Goal: Task Accomplishment & Management: Complete application form

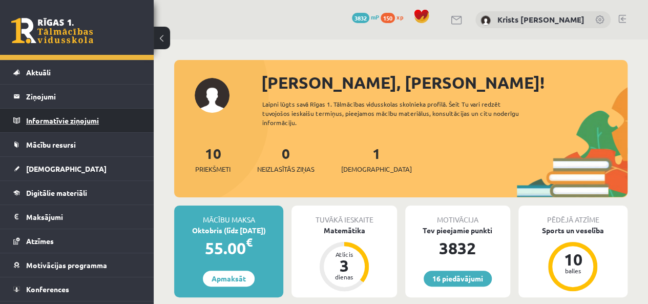
scroll to position [37, 0]
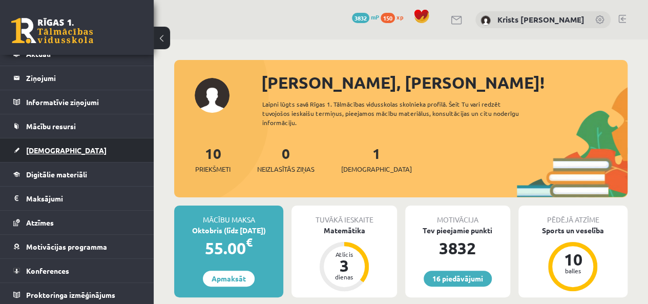
click at [70, 143] on link "[DEMOGRAPHIC_DATA]" at bounding box center [77, 150] width 128 height 24
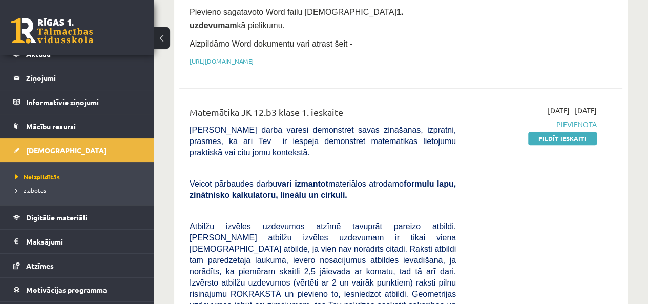
scroll to position [205, 0]
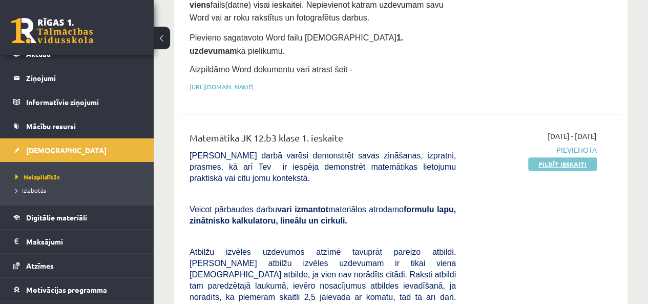
click at [544, 157] on link "Pildīt ieskaiti" at bounding box center [562, 163] width 69 height 13
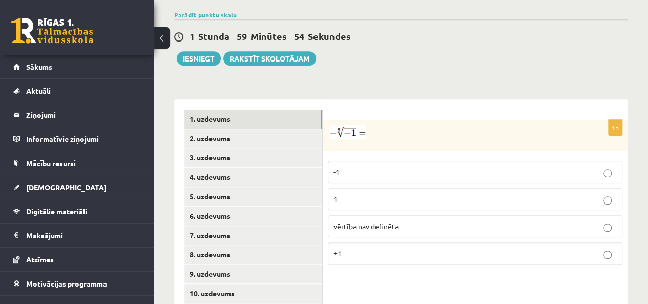
scroll to position [410, 0]
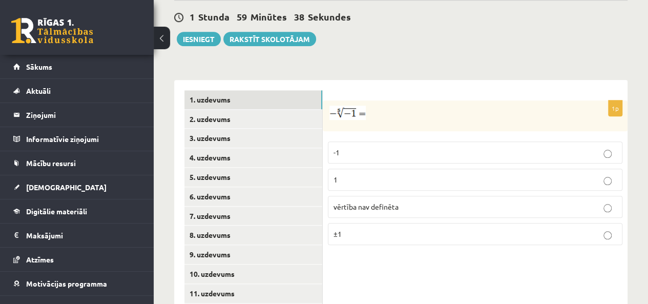
click at [346, 174] on p "1" at bounding box center [474, 179] width 283 height 11
click at [219, 110] on link "2. uzdevums" at bounding box center [253, 119] width 138 height 19
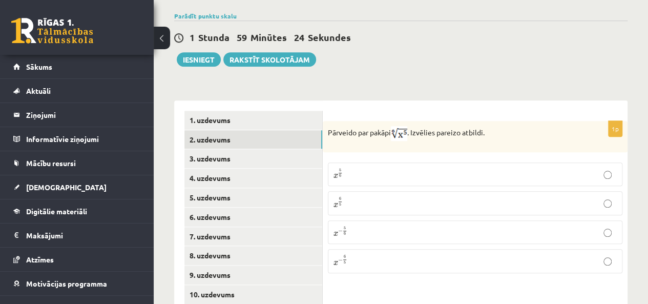
scroll to position [392, 0]
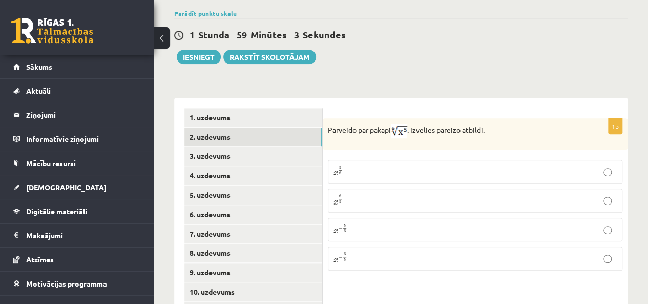
click at [341, 172] on span "6" at bounding box center [340, 173] width 2 height 3
click at [422, 162] on fieldset "x 5 6 x 5 6 x 6 5 x 6 5 x − 5 6 x − 5 6 x − 6 5 x − 6 5" at bounding box center [475, 214] width 295 height 119
click at [222, 147] on link "3. uzdevums" at bounding box center [253, 156] width 138 height 19
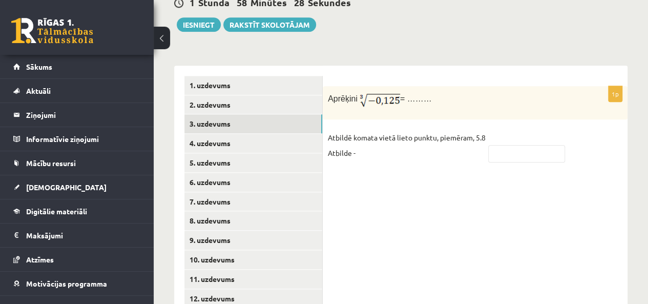
scroll to position [443, 0]
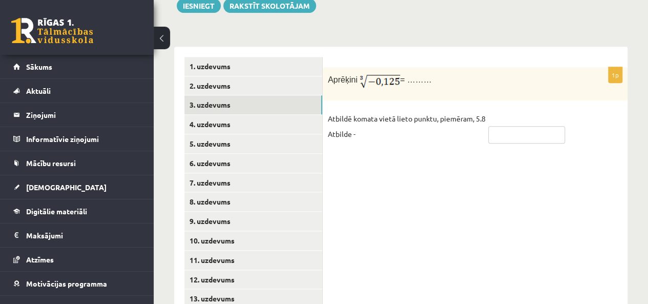
click at [510, 126] on input "text" at bounding box center [526, 134] width 77 height 17
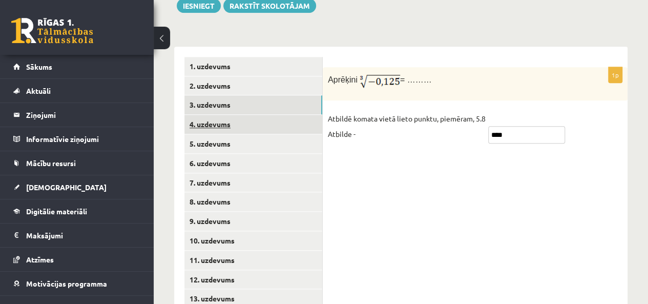
type input "****"
click at [240, 115] on link "4. uzdevums" at bounding box center [253, 124] width 138 height 19
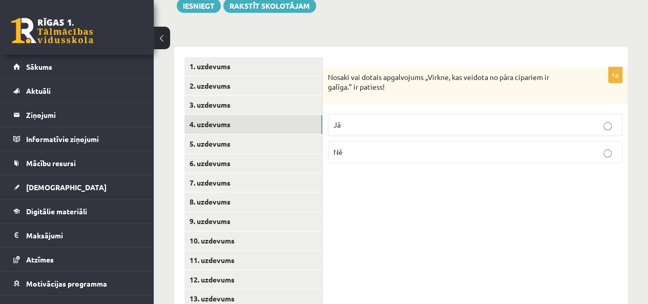
click at [539, 114] on label "Jā" at bounding box center [475, 125] width 295 height 22
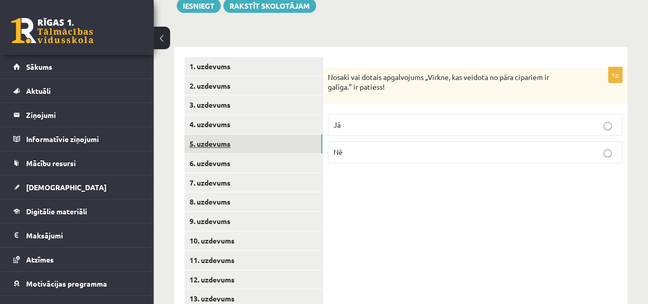
click at [259, 134] on link "5. uzdevums" at bounding box center [253, 143] width 138 height 19
click at [435, 142] on label "Nē" at bounding box center [475, 153] width 295 height 22
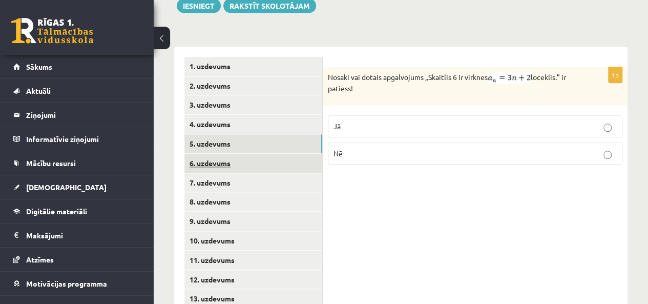
click at [249, 154] on link "6. uzdevums" at bounding box center [253, 163] width 138 height 19
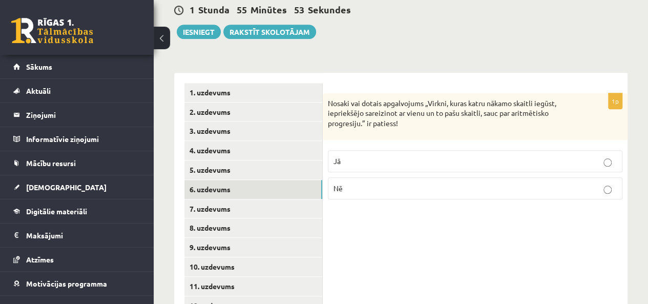
scroll to position [392, 0]
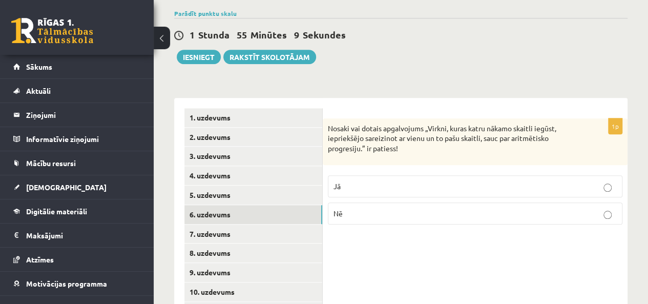
click at [410, 175] on label "Jā" at bounding box center [475, 186] width 295 height 22
click at [382, 202] on label "Nē" at bounding box center [475, 213] width 295 height 22
click at [224, 224] on link "7. uzdevums" at bounding box center [253, 233] width 138 height 19
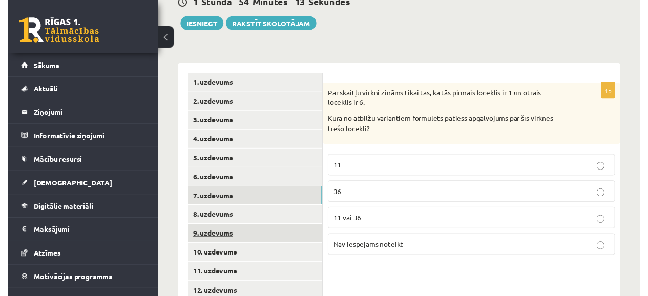
scroll to position [443, 0]
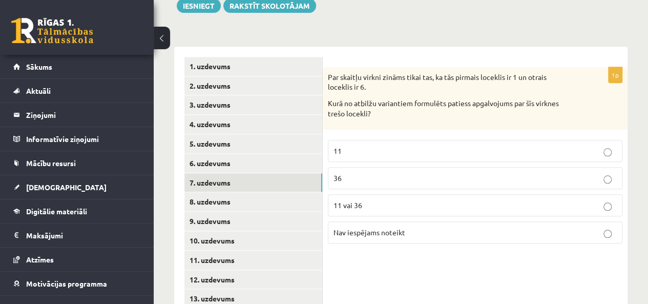
click at [345, 200] on span "11 vai 36" at bounding box center [347, 204] width 29 height 9
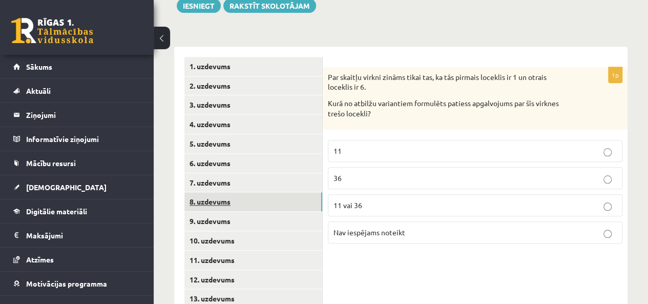
click at [226, 192] on link "8. uzdevums" at bounding box center [253, 201] width 138 height 19
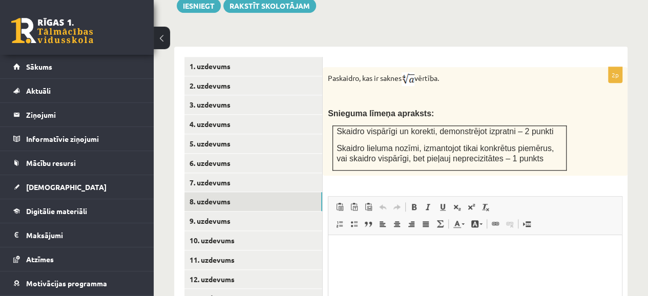
scroll to position [494, 0]
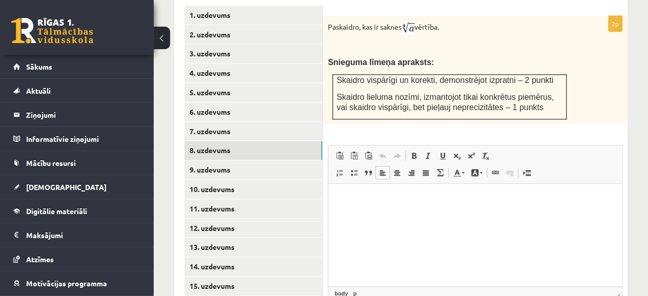
click at [351, 201] on p "Bagātinātā teksta redaktors, wiswyg-editor-user-answer-47024860812140" at bounding box center [475, 199] width 273 height 11
click at [340, 196] on p "**********" at bounding box center [476, 199] width 274 height 11
click at [556, 203] on p "**********" at bounding box center [476, 199] width 274 height 11
click at [427, 199] on p "**********" at bounding box center [476, 199] width 274 height 11
click at [571, 199] on p "**********" at bounding box center [476, 199] width 274 height 11
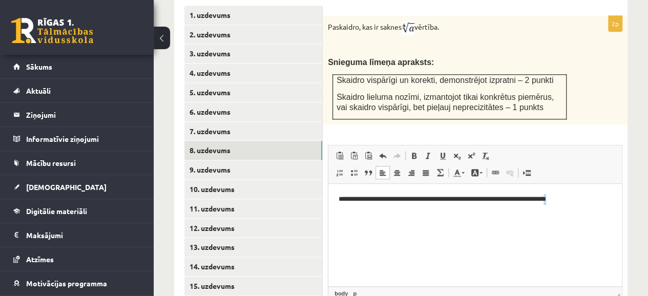
click at [561, 196] on p "**********" at bounding box center [476, 199] width 274 height 11
click at [470, 152] on span at bounding box center [471, 156] width 8 height 8
click at [569, 202] on p "**********" at bounding box center [476, 200] width 274 height 12
click at [473, 152] on span at bounding box center [471, 156] width 8 height 8
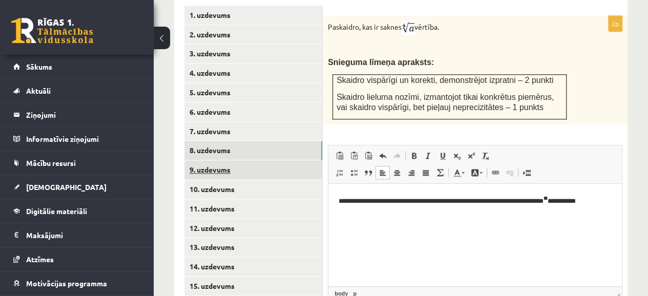
click at [212, 160] on link "9. uzdevums" at bounding box center [253, 169] width 138 height 19
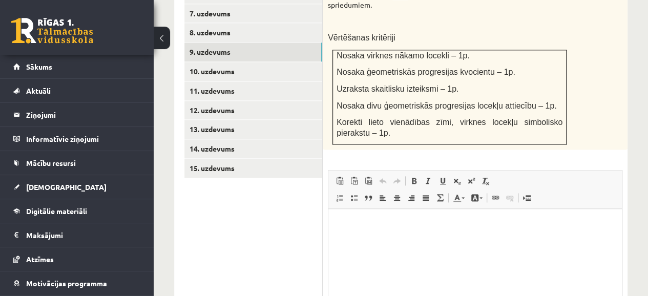
scroll to position [648, 0]
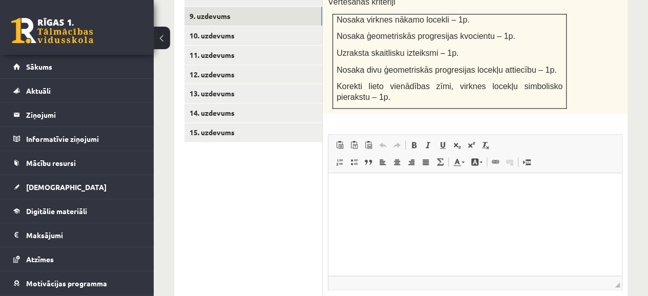
click at [367, 183] on html at bounding box center [475, 188] width 294 height 31
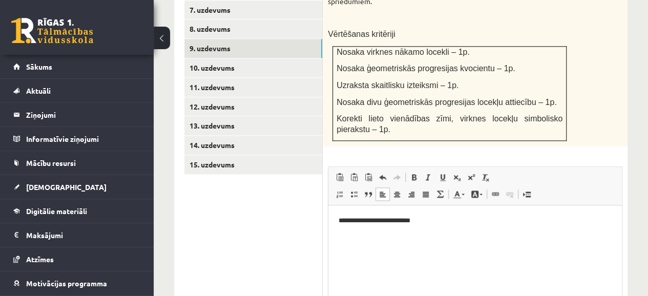
scroll to position [597, 0]
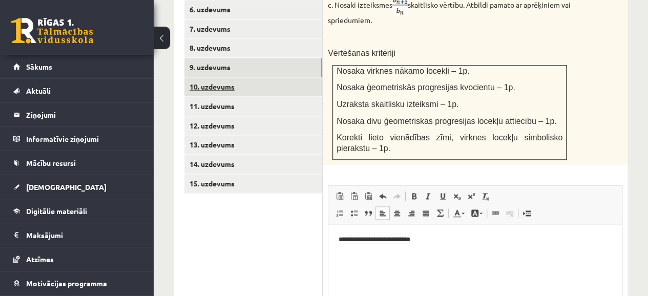
click at [208, 77] on link "10. uzdevums" at bounding box center [253, 86] width 138 height 19
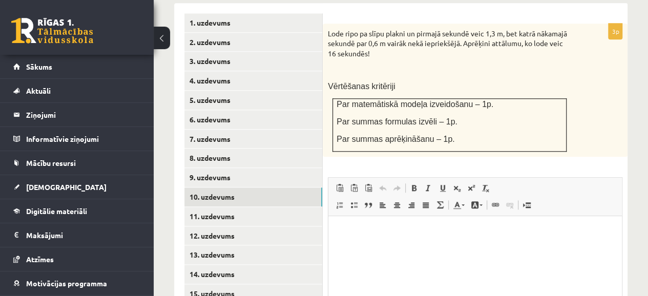
scroll to position [538, 0]
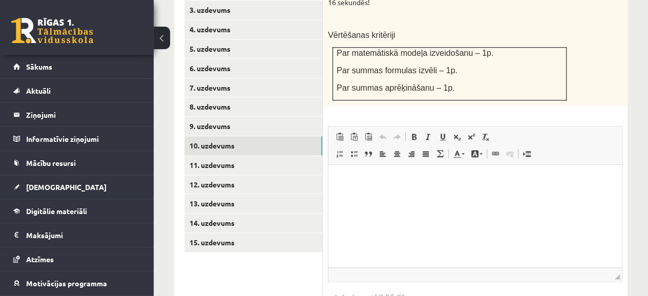
click at [362, 189] on html at bounding box center [475, 180] width 294 height 31
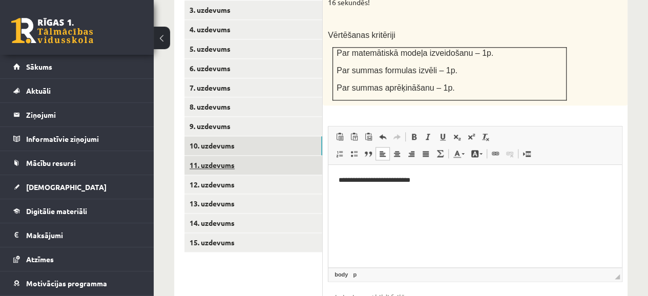
click at [254, 156] on link "11. uzdevums" at bounding box center [253, 165] width 138 height 19
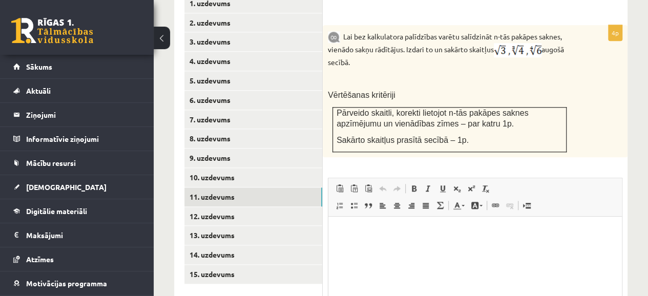
scroll to position [487, 0]
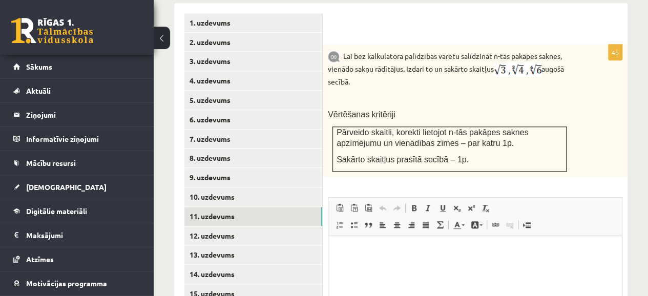
click at [359, 249] on p "Bagātinātā teksta redaktors, wiswyg-editor-user-answer-47024753907340" at bounding box center [475, 251] width 273 height 11
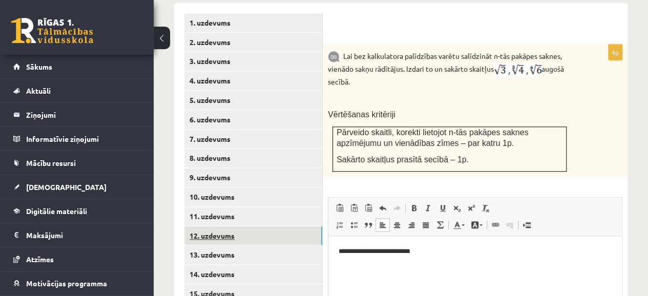
click at [220, 226] on link "12. uzdevums" at bounding box center [253, 235] width 138 height 19
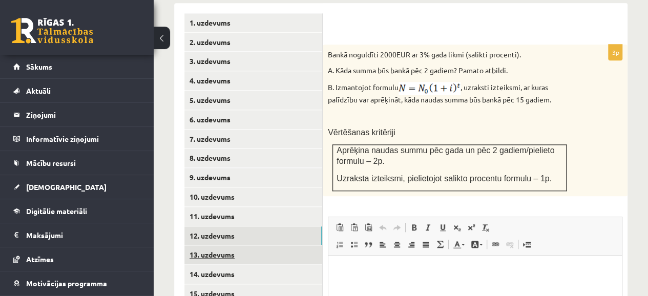
click at [221, 245] on link "13. uzdevums" at bounding box center [253, 254] width 138 height 19
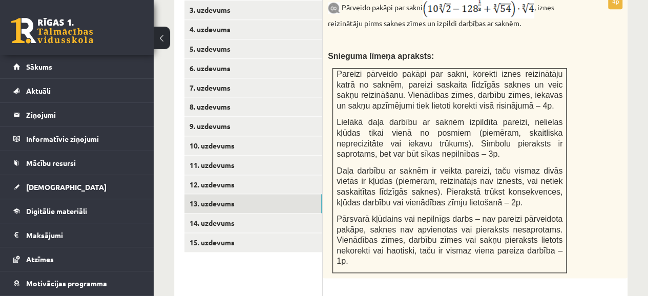
scroll to position [589, 0]
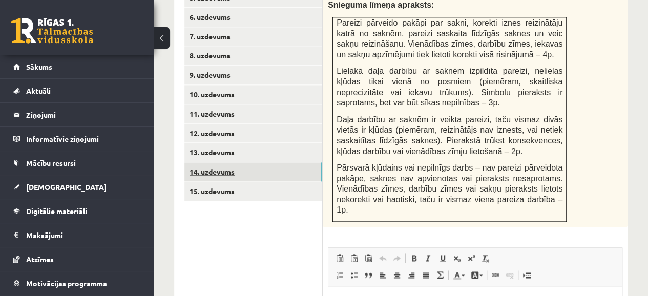
click at [217, 162] on link "14. uzdevums" at bounding box center [253, 171] width 138 height 19
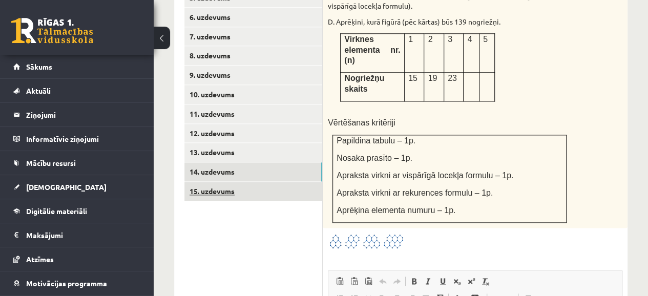
click at [267, 182] on link "15. uzdevums" at bounding box center [253, 191] width 138 height 19
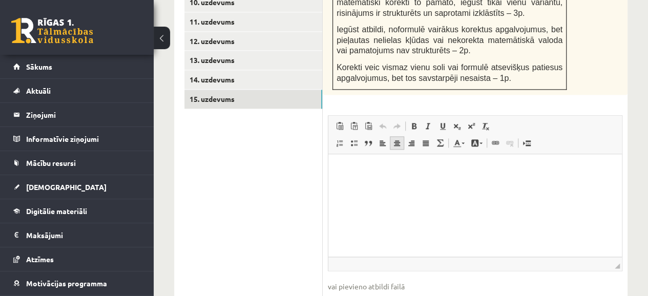
scroll to position [692, 0]
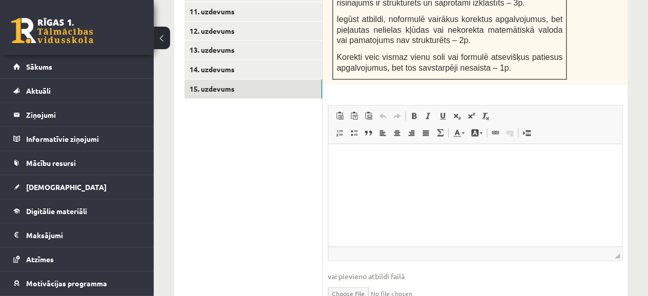
click at [357, 165] on html at bounding box center [475, 159] width 294 height 31
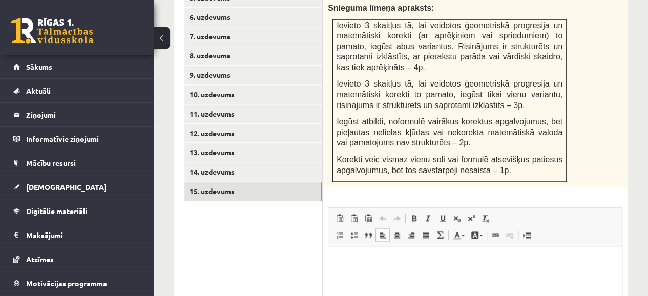
scroll to position [640, 0]
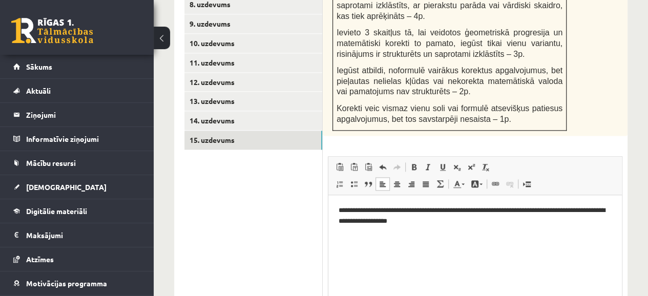
click at [402, 222] on p "**********" at bounding box center [476, 216] width 274 height 22
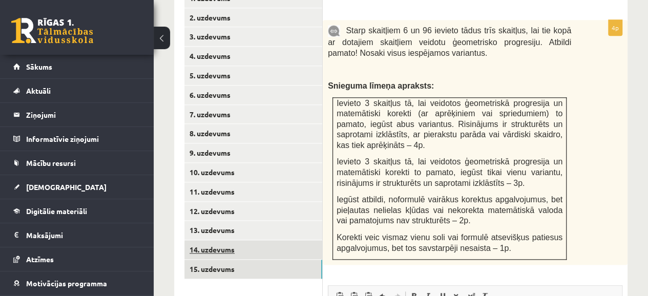
scroll to position [487, 0]
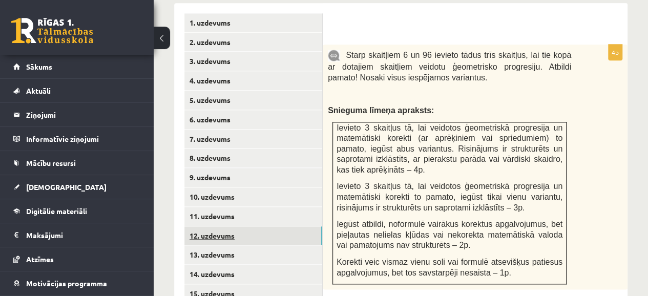
click at [234, 226] on link "12. uzdevums" at bounding box center [253, 235] width 138 height 19
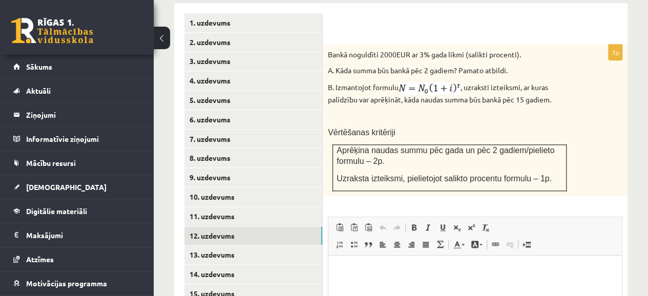
click at [376, 267] on p "Bagātinātā teksta redaktors, wiswyg-editor-user-answer-47024861183580" at bounding box center [475, 270] width 273 height 11
click at [430, 270] on p "**********" at bounding box center [476, 270] width 274 height 11
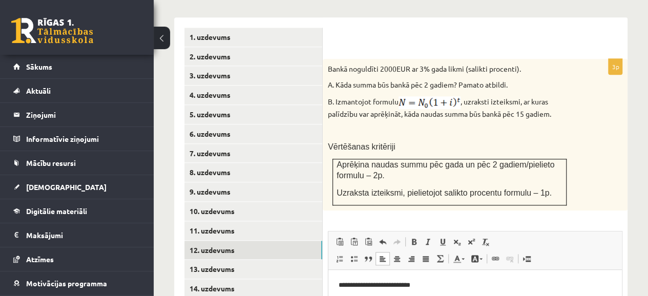
scroll to position [589, 0]
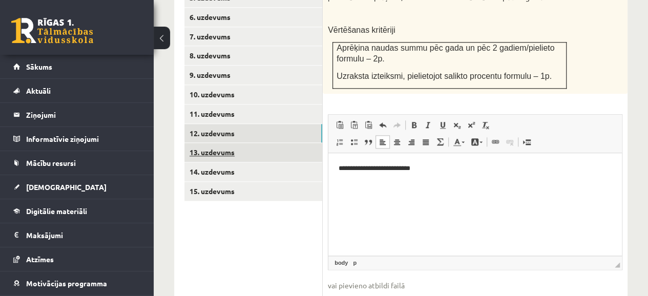
click at [240, 143] on link "13. uzdevums" at bounding box center [253, 152] width 138 height 19
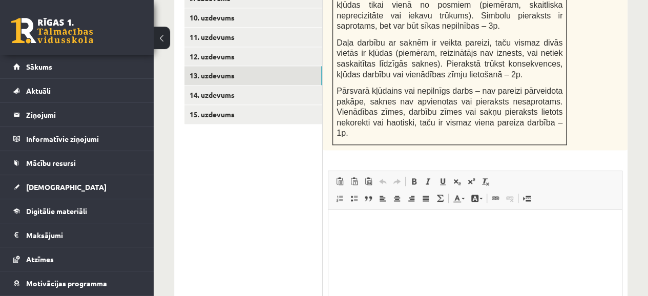
scroll to position [692, 0]
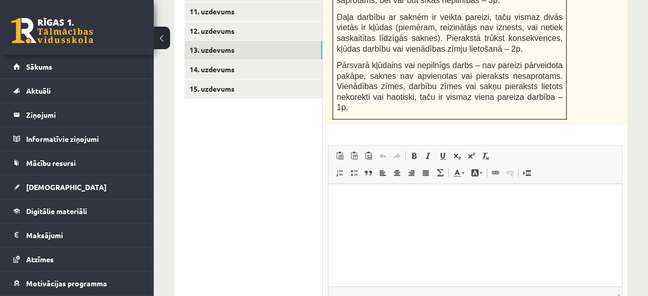
click at [348, 198] on p "Bagātinātā teksta redaktors, wiswyg-editor-user-answer-47024978028540" at bounding box center [475, 199] width 273 height 11
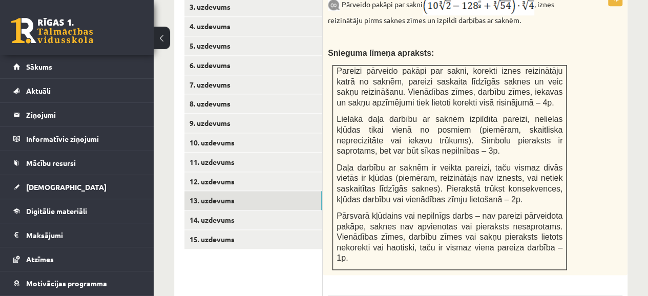
scroll to position [538, 0]
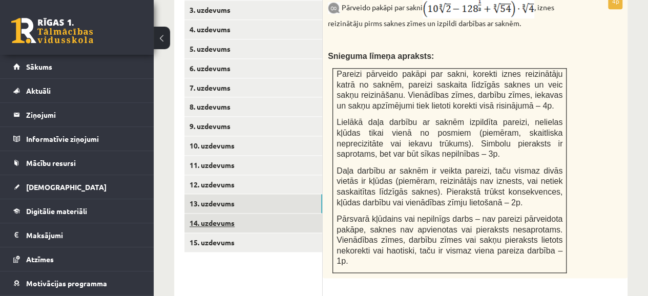
click at [209, 214] on link "14. uzdevums" at bounding box center [253, 223] width 138 height 19
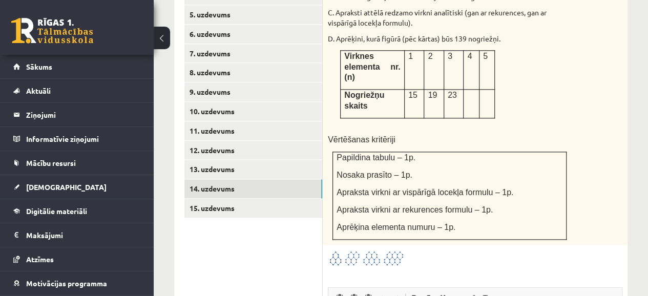
scroll to position [589, 0]
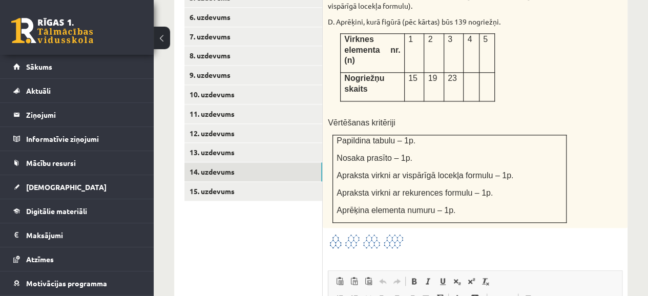
click at [377, 233] on img at bounding box center [366, 241] width 77 height 17
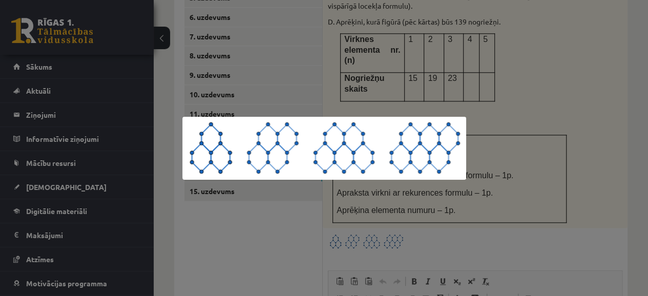
click at [449, 222] on div at bounding box center [324, 148] width 648 height 296
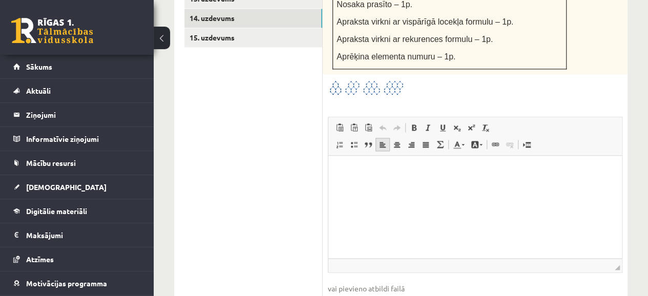
scroll to position [724, 0]
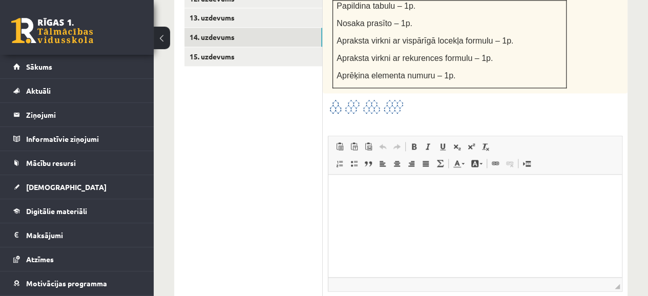
click at [362, 187] on p "Bagātinātā teksta redaktors, wiswyg-editor-user-answer-47024912696600" at bounding box center [475, 190] width 273 height 11
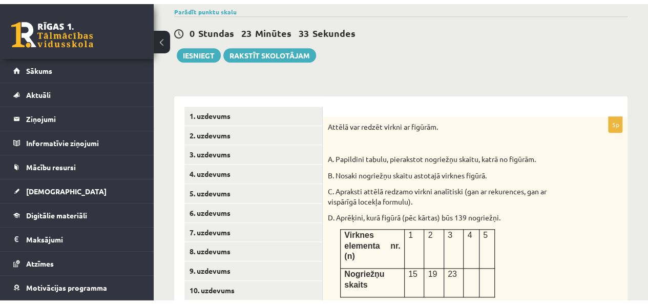
scroll to position [416, 0]
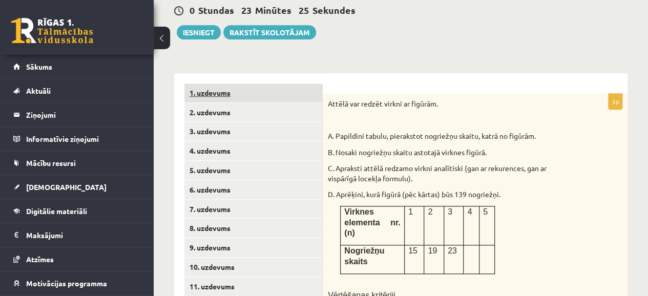
click at [281, 84] on link "1. uzdevums" at bounding box center [253, 93] width 138 height 19
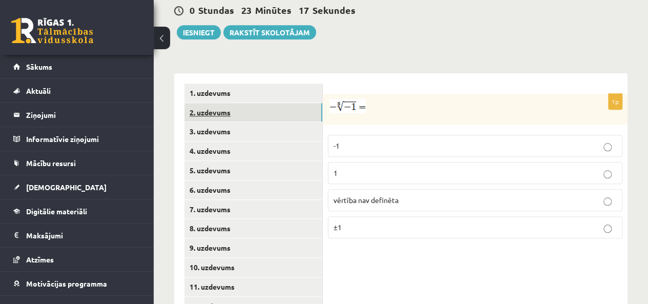
click at [248, 103] on link "2. uzdevums" at bounding box center [253, 112] width 138 height 19
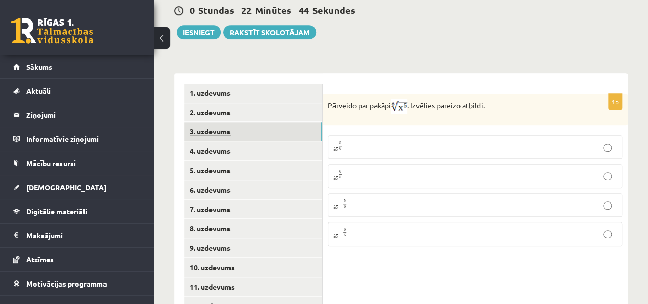
click at [300, 122] on link "3. uzdevums" at bounding box center [253, 131] width 138 height 19
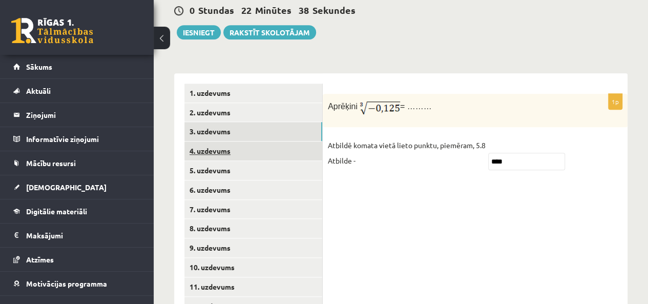
click at [287, 141] on link "4. uzdevums" at bounding box center [253, 150] width 138 height 19
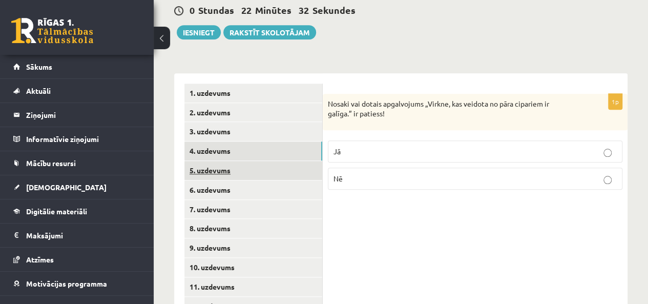
click at [274, 161] on link "5. uzdevums" at bounding box center [253, 170] width 138 height 19
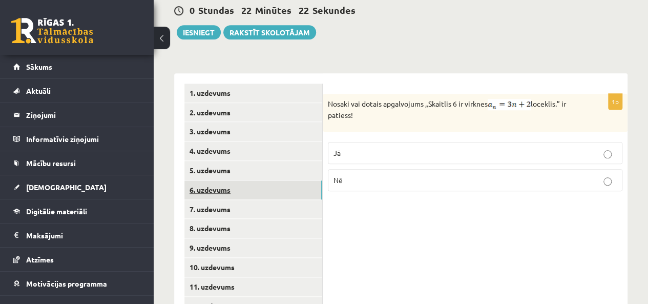
click at [272, 180] on link "6. uzdevums" at bounding box center [253, 189] width 138 height 19
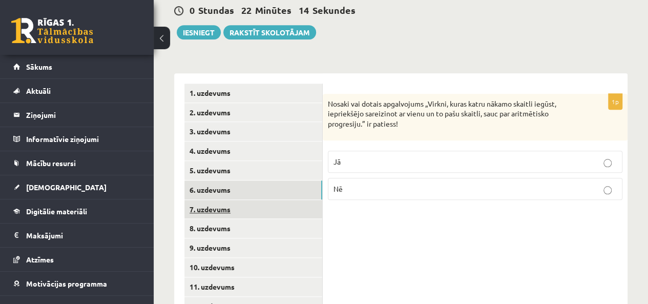
click at [270, 200] on link "7. uzdevums" at bounding box center [253, 209] width 138 height 19
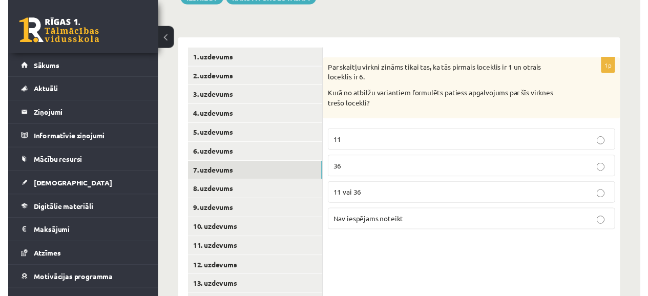
scroll to position [468, 0]
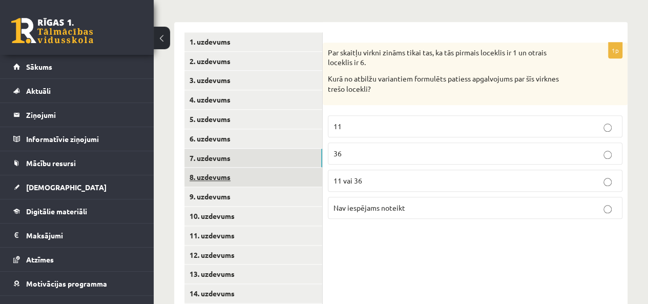
click at [262, 168] on link "8. uzdevums" at bounding box center [253, 177] width 138 height 19
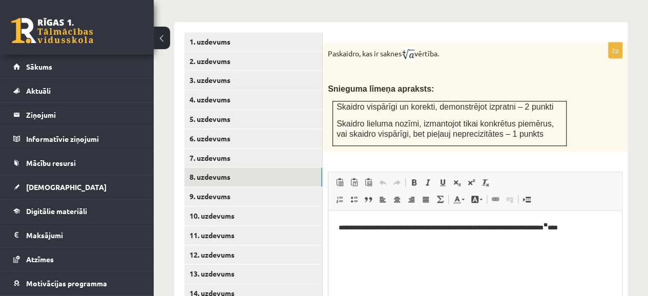
scroll to position [0, 0]
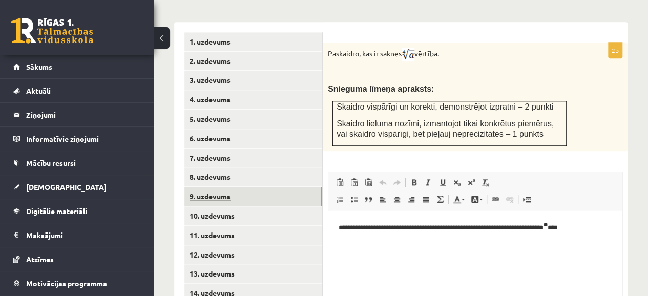
click at [269, 187] on link "9. uzdevums" at bounding box center [253, 196] width 138 height 19
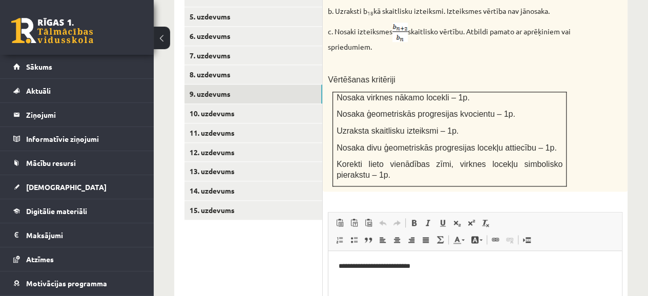
scroll to position [621, 0]
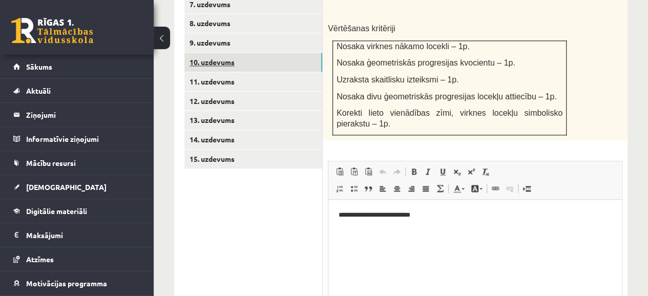
click at [219, 53] on link "10. uzdevums" at bounding box center [253, 62] width 138 height 19
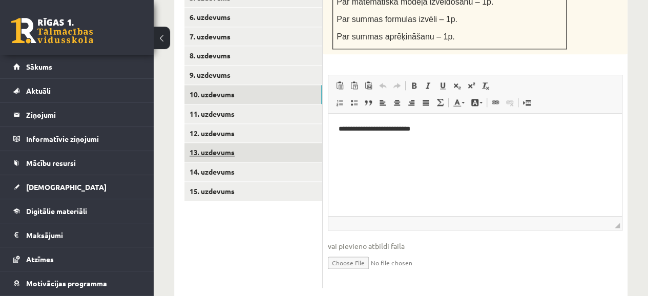
scroll to position [0, 0]
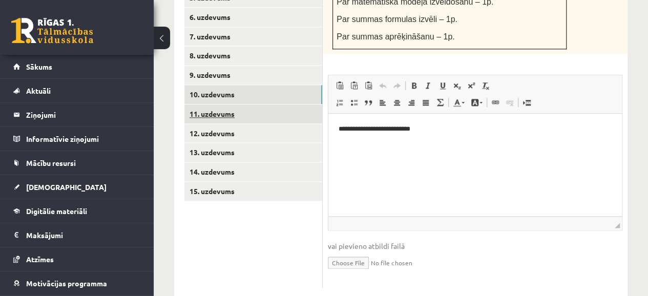
click at [234, 105] on link "11. uzdevums" at bounding box center [253, 114] width 138 height 19
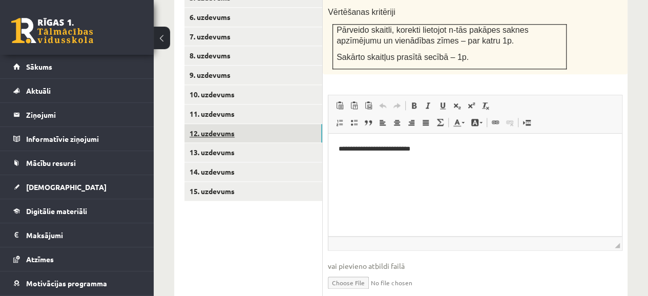
click at [238, 124] on link "12. uzdevums" at bounding box center [253, 133] width 138 height 19
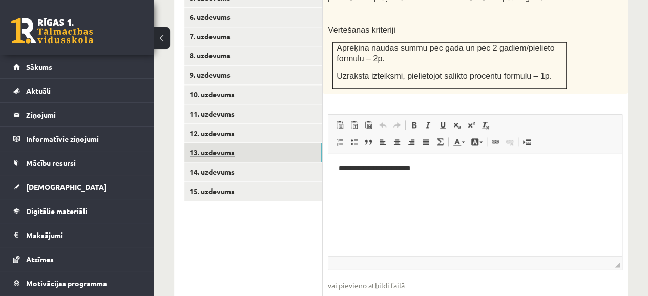
click at [246, 143] on link "13. uzdevums" at bounding box center [253, 152] width 138 height 19
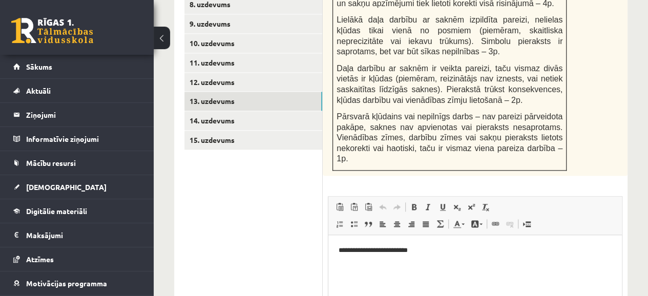
scroll to position [589, 0]
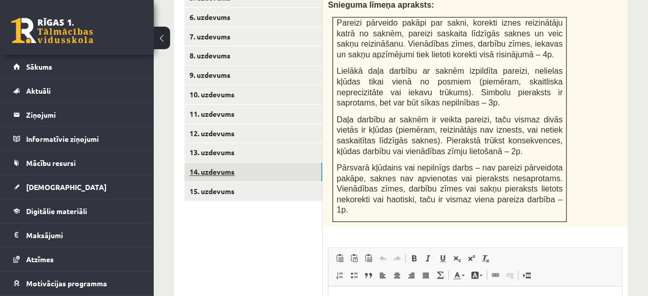
click at [256, 162] on link "14. uzdevums" at bounding box center [253, 171] width 138 height 19
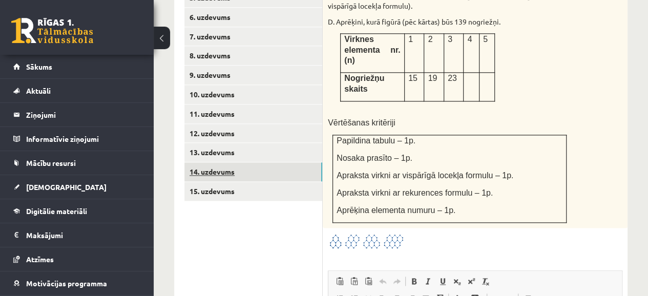
scroll to position [640, 0]
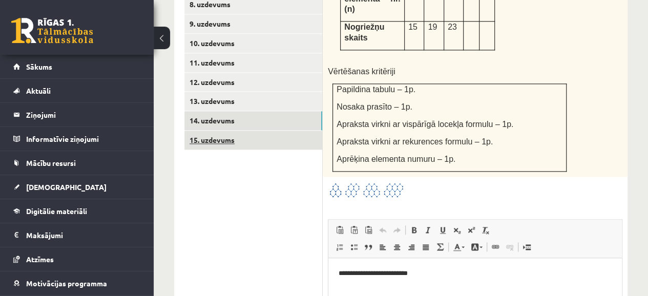
click at [240, 131] on link "15. uzdevums" at bounding box center [253, 140] width 138 height 19
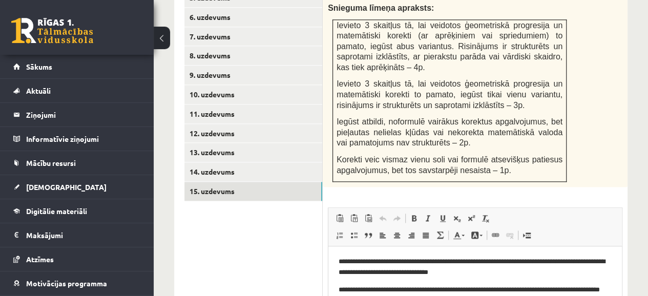
scroll to position [538, 0]
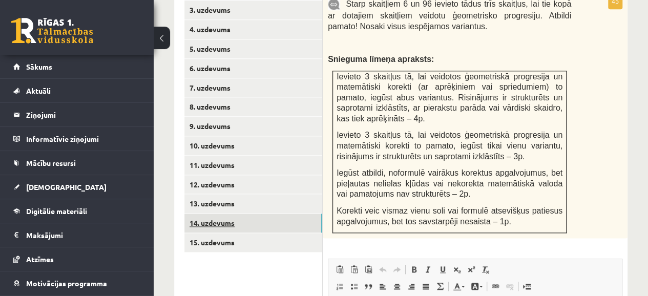
click at [270, 214] on link "14. uzdevums" at bounding box center [253, 223] width 138 height 19
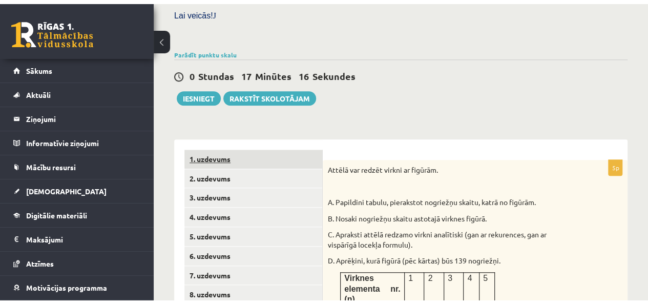
scroll to position [314, 0]
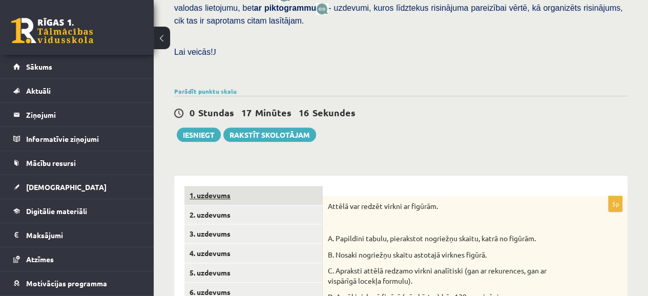
click at [249, 186] on link "1. uzdevums" at bounding box center [253, 195] width 138 height 19
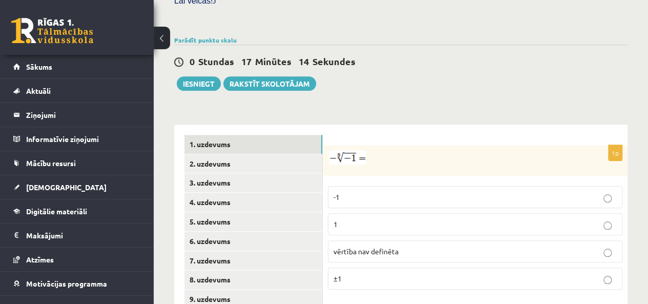
scroll to position [416, 0]
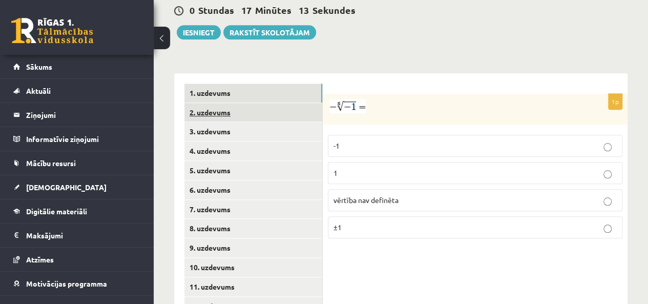
click at [250, 103] on link "2. uzdevums" at bounding box center [253, 112] width 138 height 19
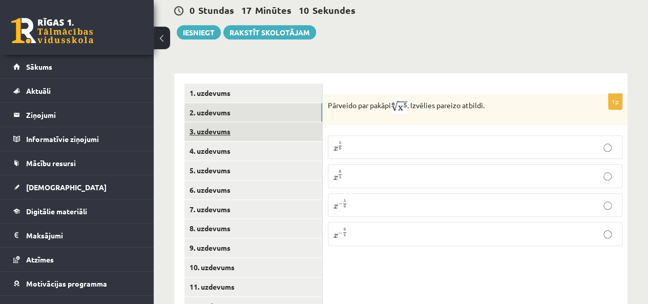
click at [235, 122] on link "3. uzdevums" at bounding box center [253, 131] width 138 height 19
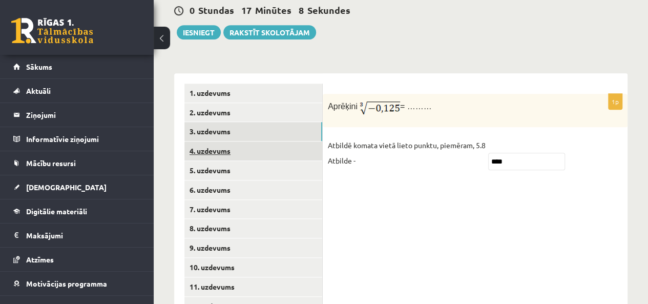
click at [235, 141] on link "4. uzdevums" at bounding box center [253, 150] width 138 height 19
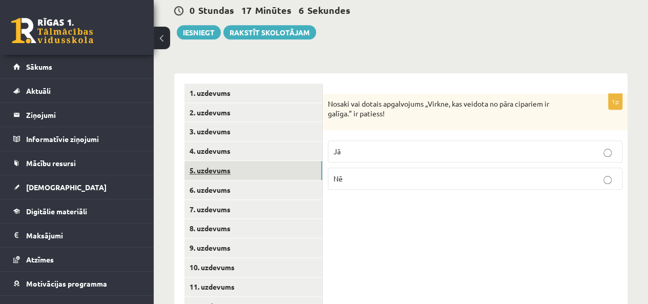
click at [232, 161] on link "5. uzdevums" at bounding box center [253, 170] width 138 height 19
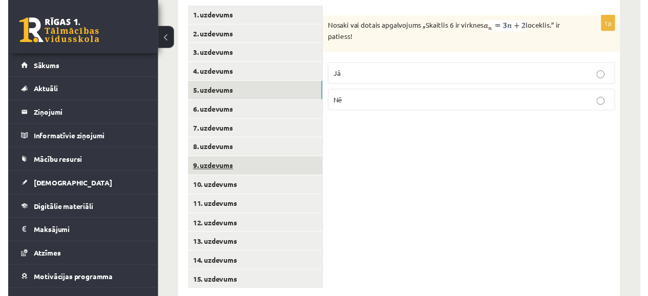
scroll to position [444, 0]
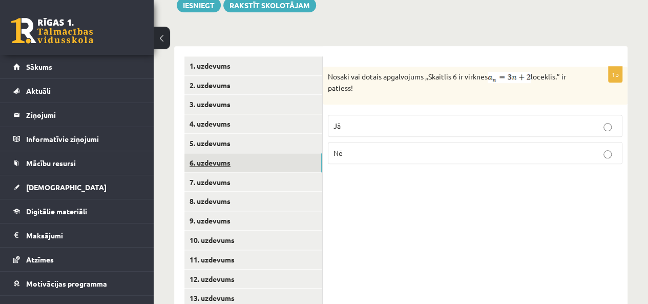
click at [229, 153] on link "6. uzdevums" at bounding box center [253, 162] width 138 height 19
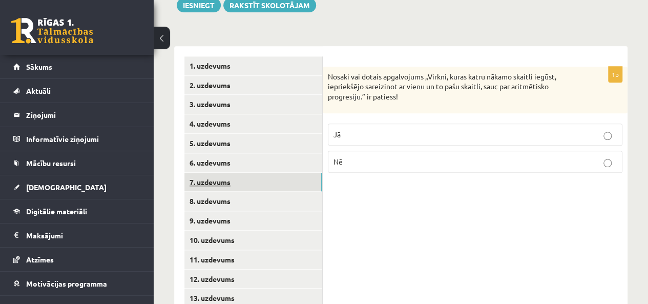
click at [227, 173] on link "7. uzdevums" at bounding box center [253, 182] width 138 height 19
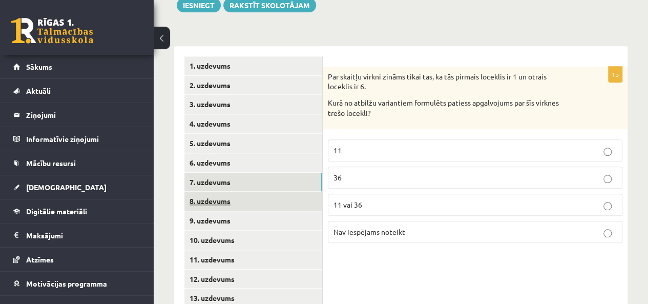
click at [227, 192] on link "8. uzdevums" at bounding box center [253, 201] width 138 height 19
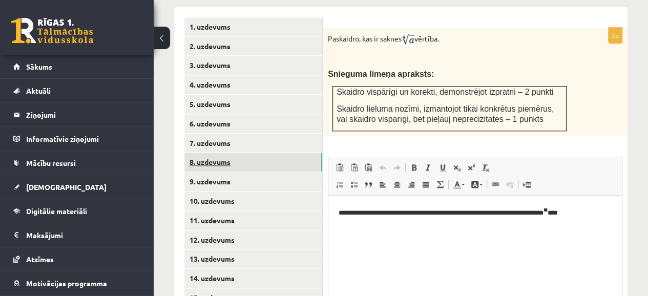
scroll to position [495, 0]
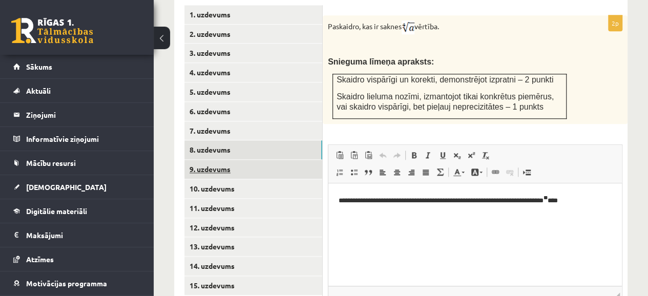
click at [225, 160] on link "9. uzdevums" at bounding box center [253, 169] width 138 height 19
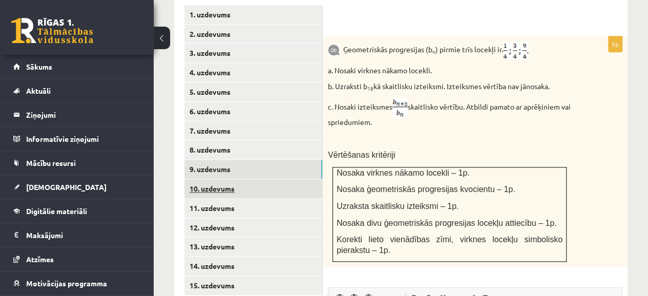
scroll to position [0, 0]
click at [224, 179] on link "10. uzdevums" at bounding box center [253, 188] width 138 height 19
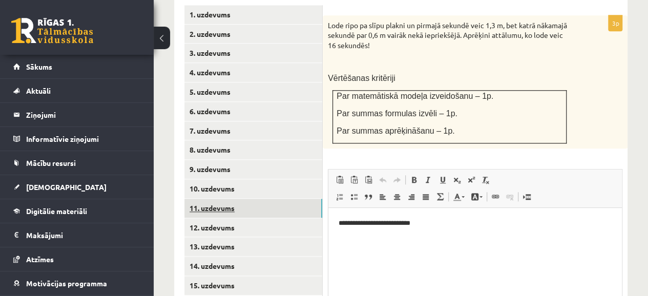
click at [226, 199] on link "11. uzdevums" at bounding box center [253, 208] width 138 height 19
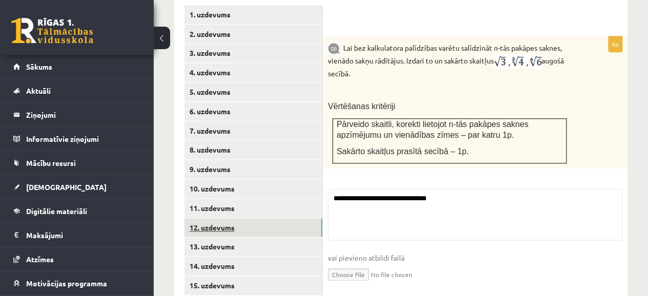
click at [228, 218] on link "12. uzdevums" at bounding box center [253, 227] width 138 height 19
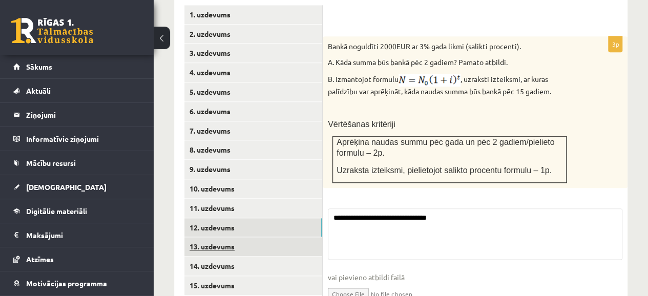
click at [231, 237] on link "13. uzdevums" at bounding box center [253, 246] width 138 height 19
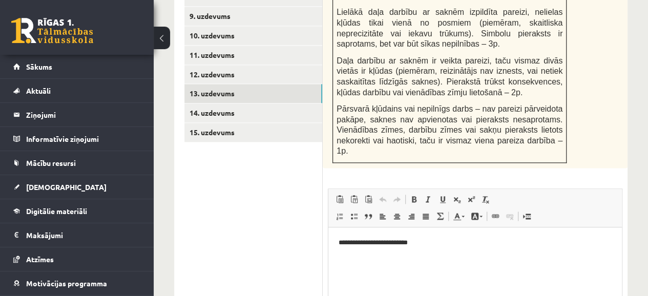
scroll to position [597, 0]
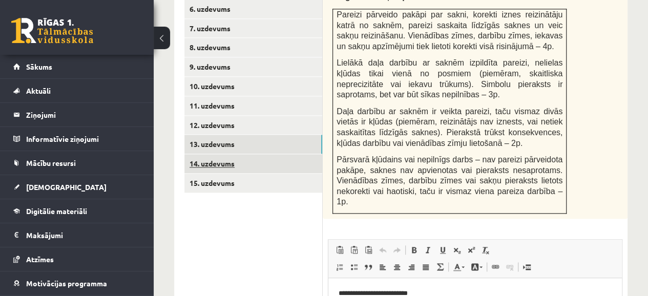
click at [226, 154] on link "14. uzdevums" at bounding box center [253, 163] width 138 height 19
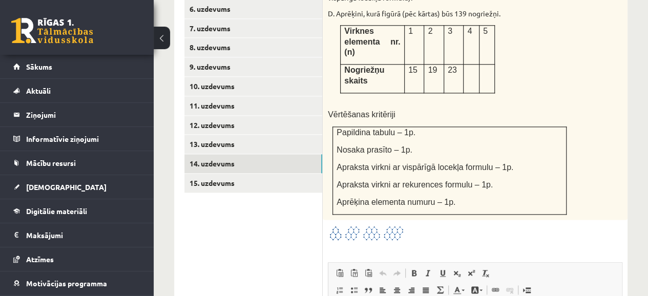
scroll to position [0, 0]
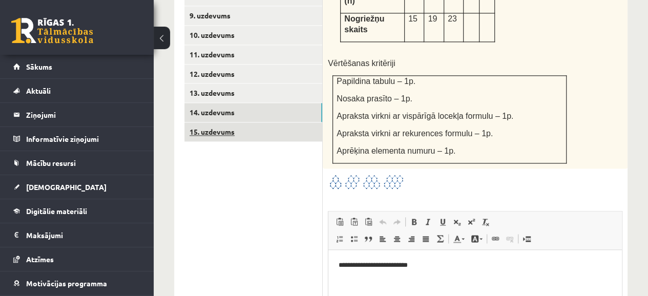
click at [220, 122] on link "15. uzdevums" at bounding box center [253, 131] width 138 height 19
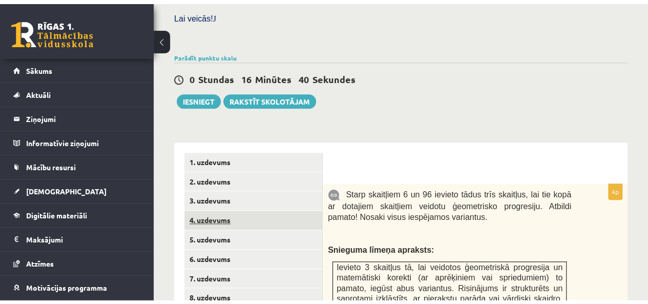
scroll to position [290, 0]
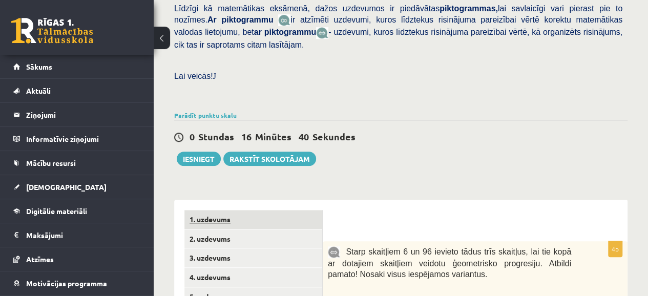
click at [231, 210] on link "1. uzdevums" at bounding box center [253, 219] width 138 height 19
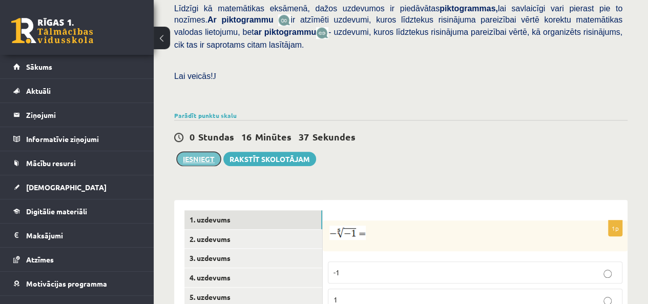
click at [190, 152] on button "Iesniegt" at bounding box center [199, 159] width 44 height 14
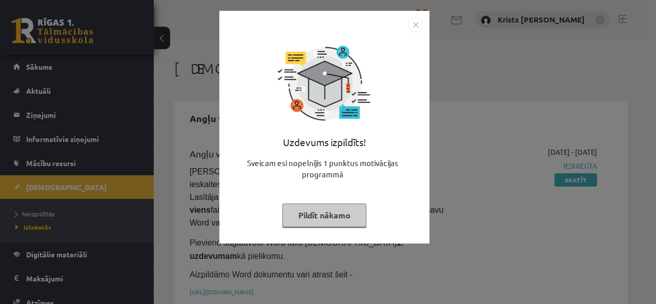
click at [322, 215] on button "Pildīt nākamo" at bounding box center [324, 215] width 84 height 24
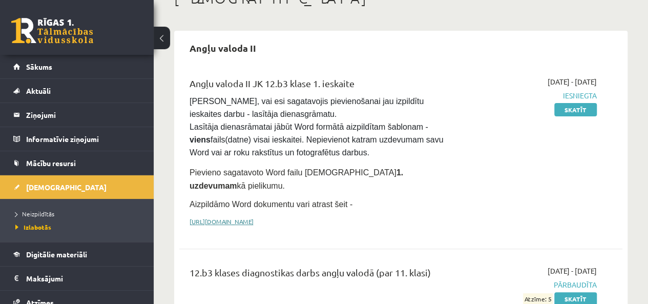
scroll to position [51, 0]
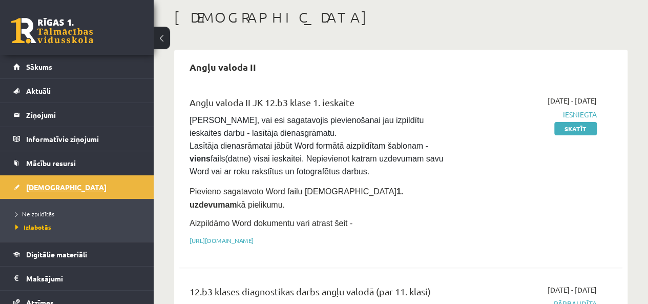
click at [49, 188] on span "[DEMOGRAPHIC_DATA]" at bounding box center [66, 186] width 80 height 9
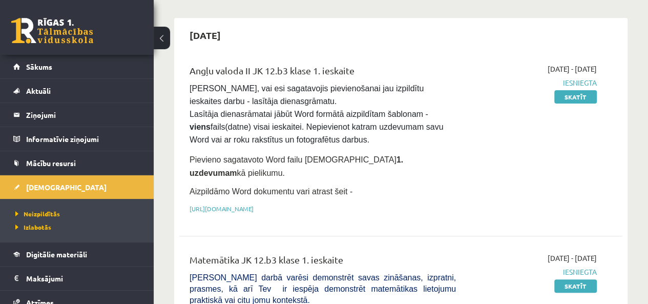
scroll to position [102, 0]
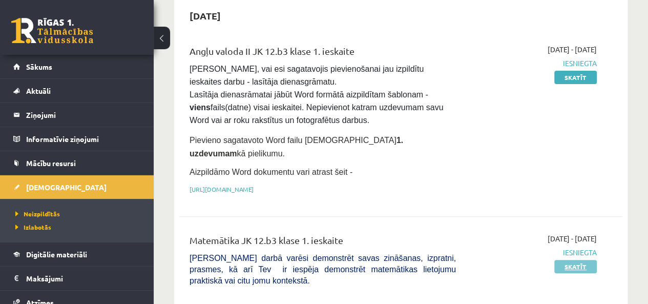
click at [561, 260] on link "Skatīt" at bounding box center [575, 266] width 43 height 13
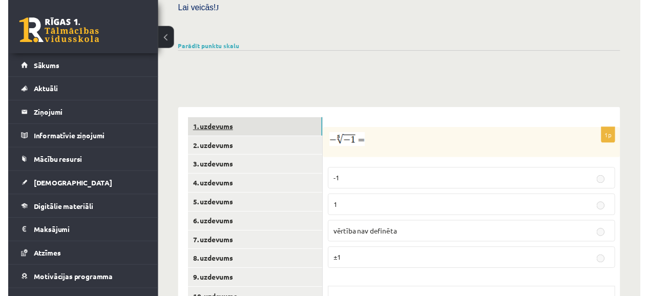
scroll to position [410, 0]
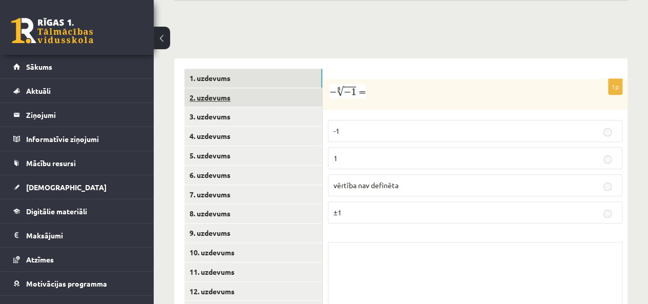
click at [262, 88] on link "2. uzdevums" at bounding box center [253, 97] width 138 height 19
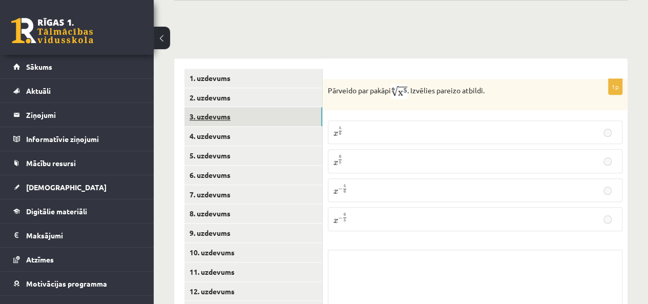
click at [259, 107] on link "3. uzdevums" at bounding box center [253, 116] width 138 height 19
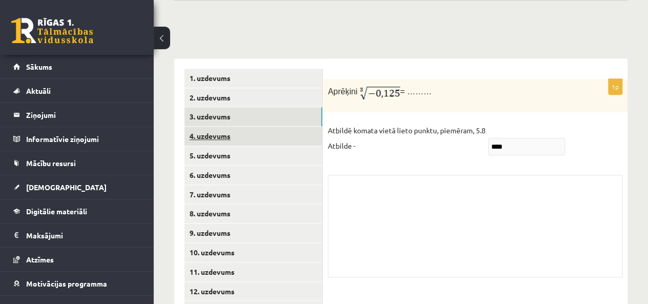
click at [254, 127] on link "4. uzdevums" at bounding box center [253, 136] width 138 height 19
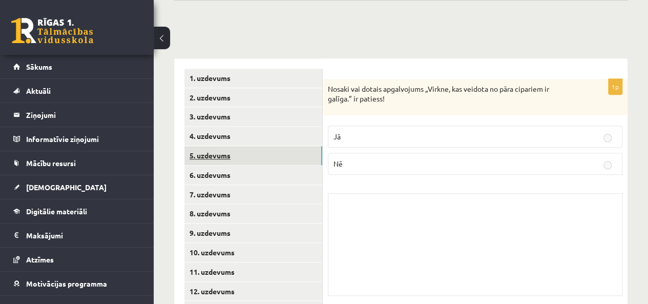
click at [249, 146] on link "5. uzdevums" at bounding box center [253, 155] width 138 height 19
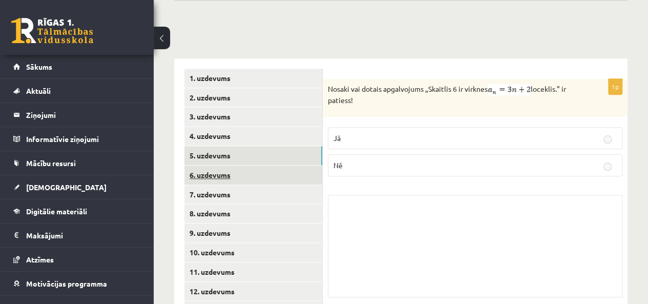
click at [248, 165] on link "6. uzdevums" at bounding box center [253, 174] width 138 height 19
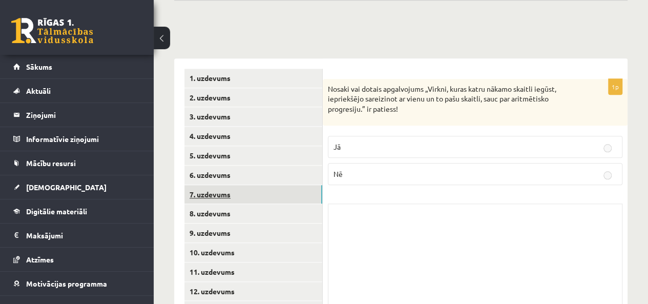
click at [248, 185] on link "7. uzdevums" at bounding box center [253, 194] width 138 height 19
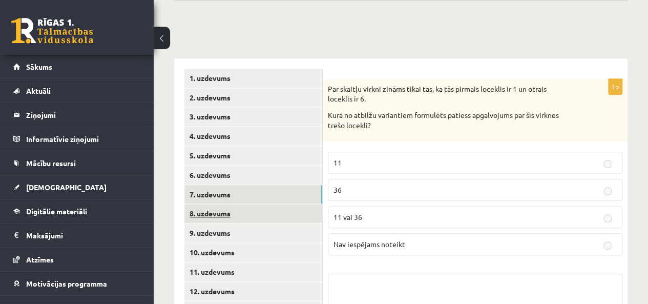
click at [243, 204] on link "8. uzdevums" at bounding box center [253, 213] width 138 height 19
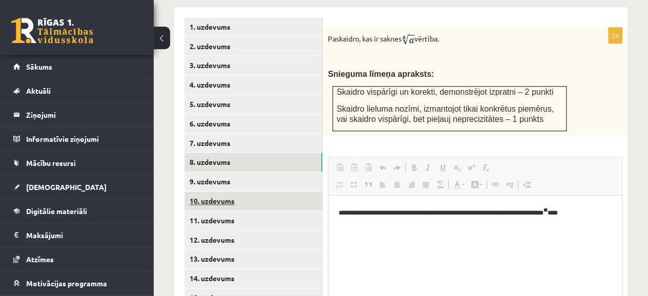
scroll to position [0, 0]
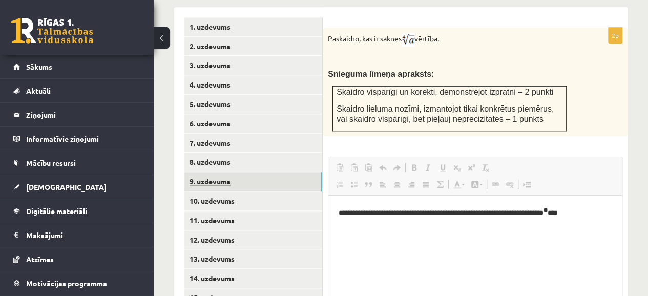
click at [235, 172] on link "9. uzdevums" at bounding box center [253, 181] width 138 height 19
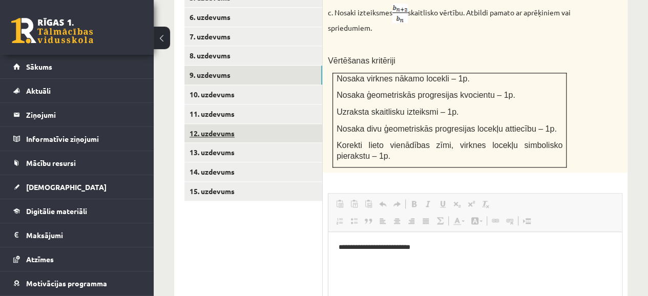
scroll to position [564, 0]
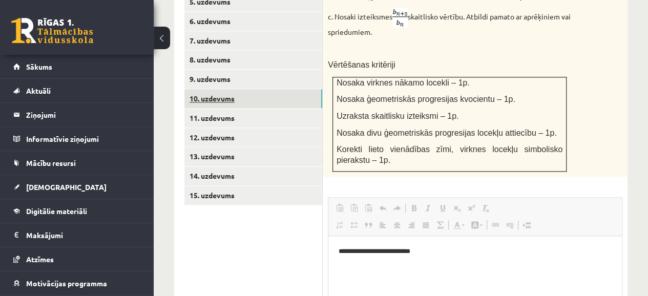
click at [260, 89] on link "10. uzdevums" at bounding box center [253, 98] width 138 height 19
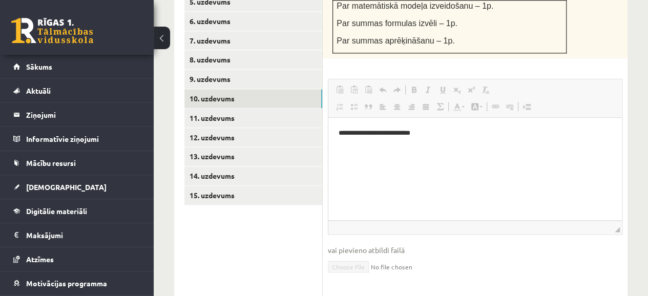
scroll to position [0, 0]
click at [238, 109] on link "11. uzdevums" at bounding box center [253, 118] width 138 height 19
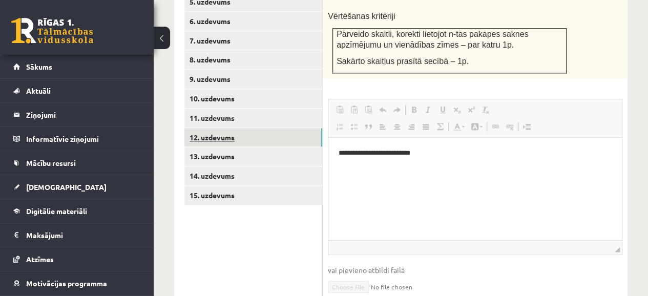
click at [245, 128] on link "12. uzdevums" at bounding box center [253, 137] width 138 height 19
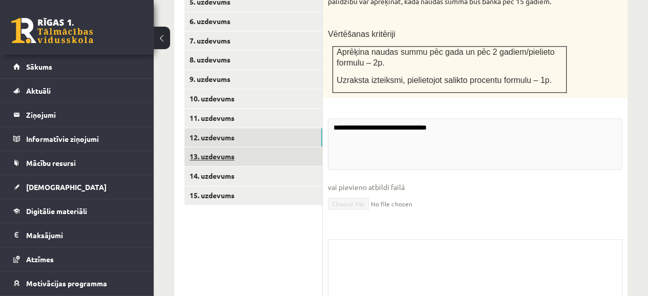
click at [241, 147] on link "13. uzdevums" at bounding box center [253, 156] width 138 height 19
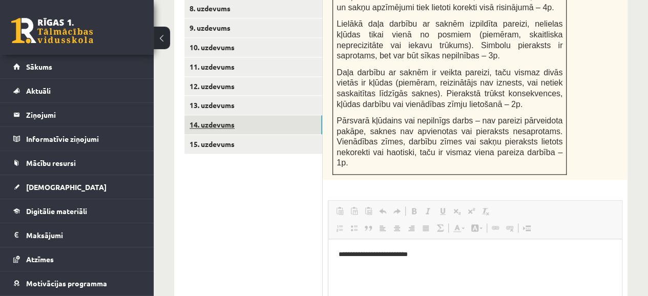
click at [238, 115] on link "14. uzdevums" at bounding box center [253, 124] width 138 height 19
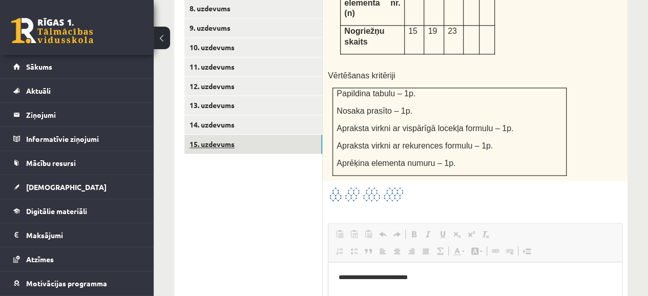
click at [232, 135] on link "15. uzdevums" at bounding box center [253, 144] width 138 height 19
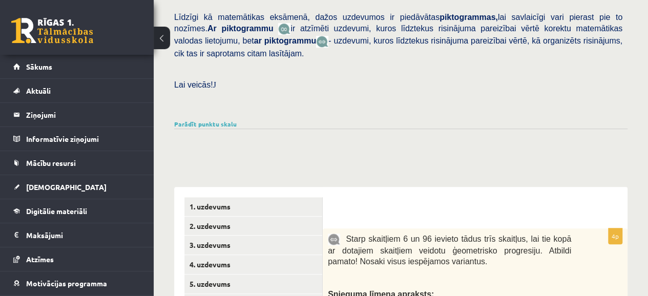
scroll to position [256, 0]
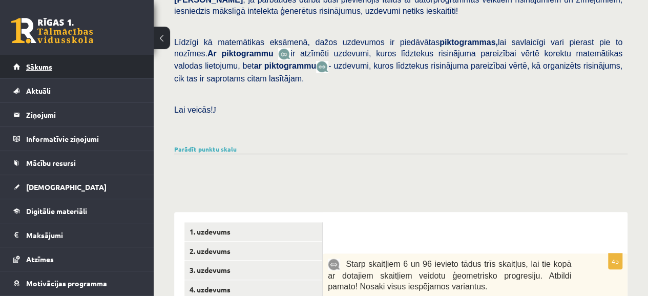
click at [76, 69] on link "Sākums" at bounding box center [77, 67] width 128 height 24
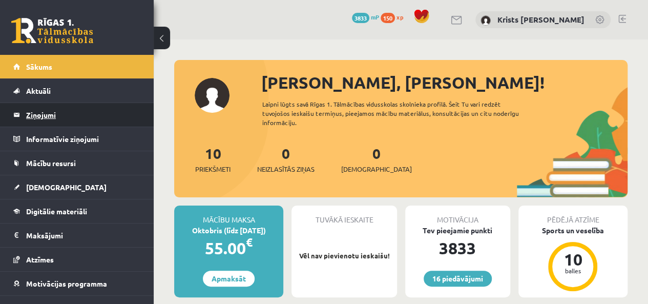
click at [64, 126] on legend "Ziņojumi 0" at bounding box center [83, 115] width 115 height 24
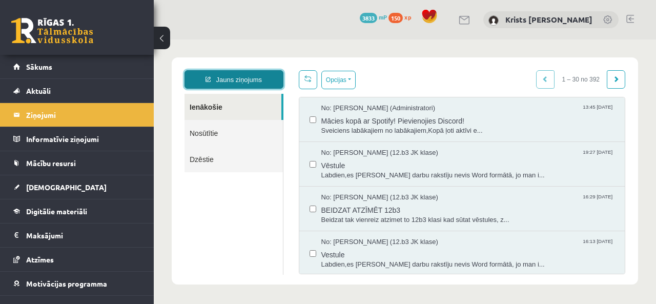
click at [248, 79] on link "Jauns ziņojums" at bounding box center [233, 79] width 99 height 18
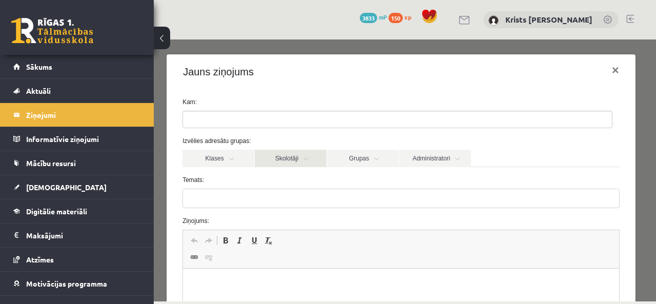
click at [305, 158] on link "Skolotāji" at bounding box center [291, 158] width 72 height 17
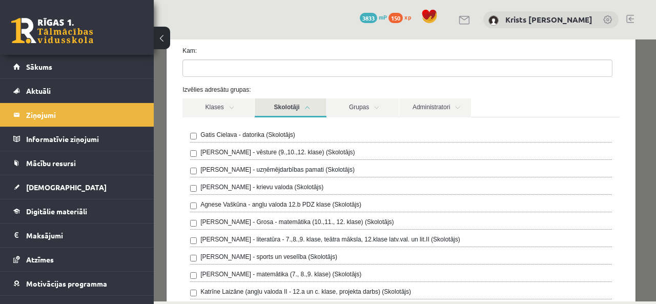
scroll to position [102, 0]
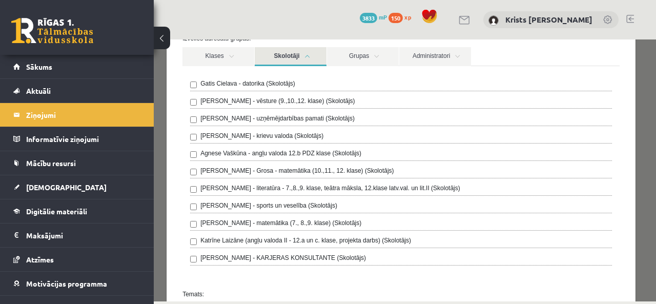
click at [240, 170] on label "[PERSON_NAME] - Grosa - matemātika (10.,11., 12. klase) (Skolotājs)" at bounding box center [296, 170] width 193 height 9
click at [310, 55] on link "Skolotāji" at bounding box center [291, 56] width 72 height 19
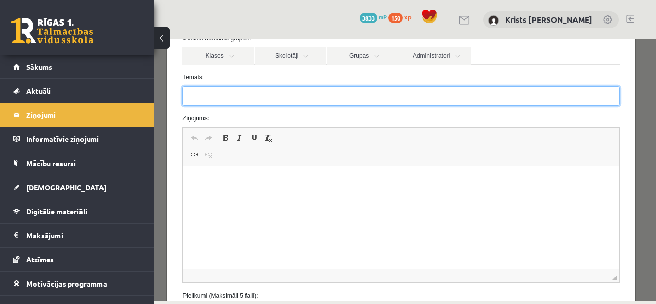
click at [239, 99] on input "Temats:" at bounding box center [400, 95] width 437 height 19
type input "**********"
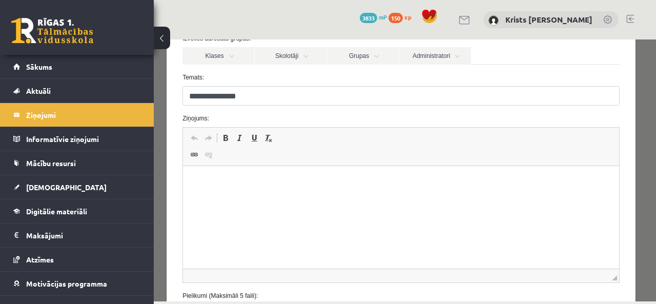
click at [213, 186] on p "Bagātinātā teksta redaktors, wiswyg-editor-47024907942220-1757775366-354" at bounding box center [400, 181] width 415 height 11
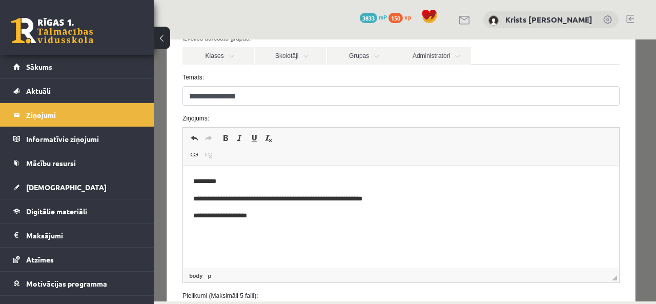
click at [416, 196] on p "**********" at bounding box center [397, 199] width 408 height 11
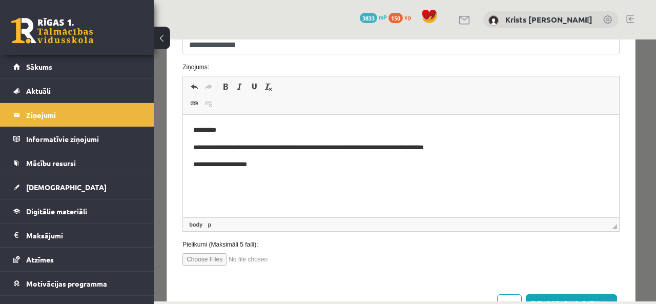
click at [211, 260] on input "file" at bounding box center [240, 259] width 116 height 12
type input "**********"
click at [279, 164] on p "**********" at bounding box center [397, 164] width 408 height 11
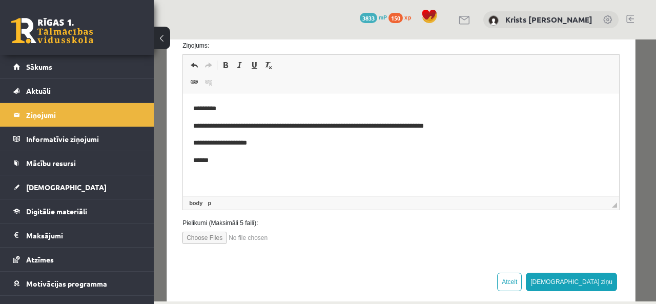
scroll to position [191, 0]
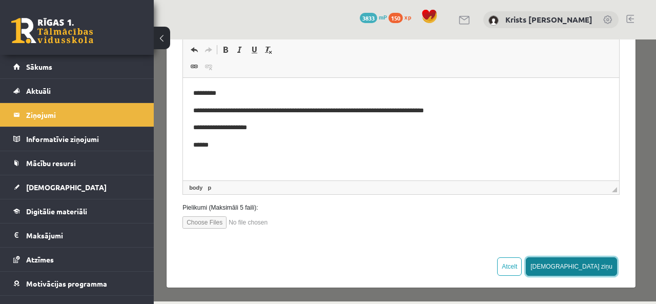
click at [597, 265] on button "Sūtīt ziņu" at bounding box center [571, 266] width 91 height 18
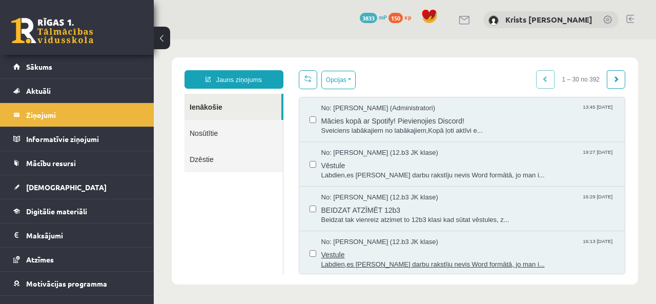
scroll to position [0, 0]
click at [233, 136] on link "Nosūtītie" at bounding box center [233, 133] width 98 height 26
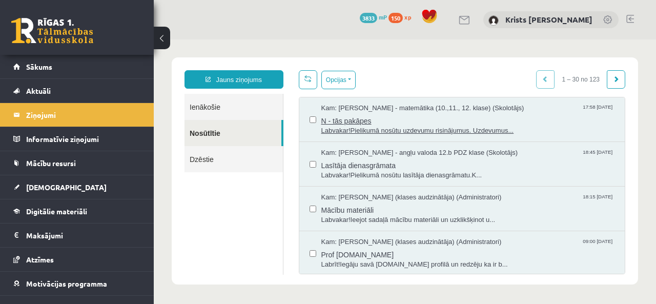
click at [330, 118] on span "N - tās pakāpes" at bounding box center [468, 119] width 294 height 13
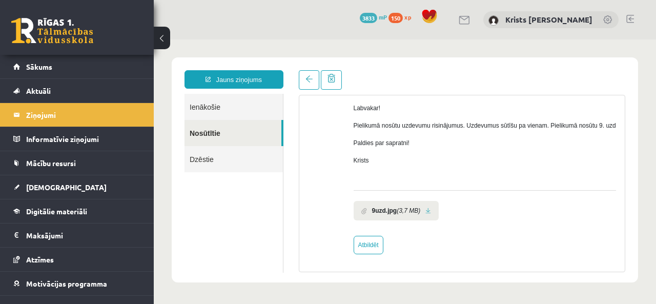
click at [428, 212] on link at bounding box center [428, 210] width 6 height 7
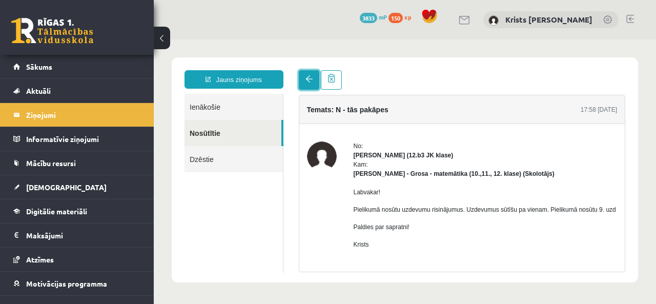
click at [311, 79] on span at bounding box center [308, 78] width 7 height 7
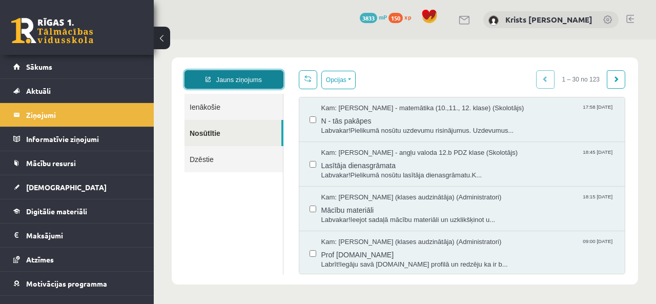
click at [237, 84] on link "Jauns ziņojums" at bounding box center [233, 79] width 99 height 18
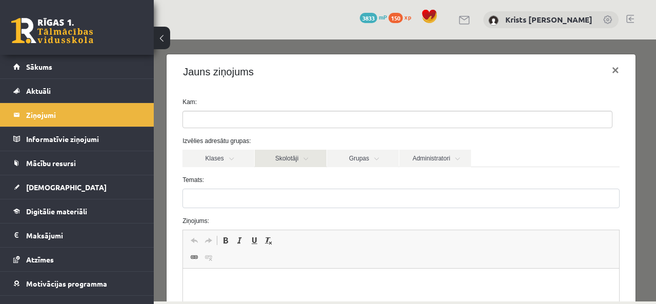
click at [303, 156] on link "Skolotāji" at bounding box center [291, 158] width 72 height 17
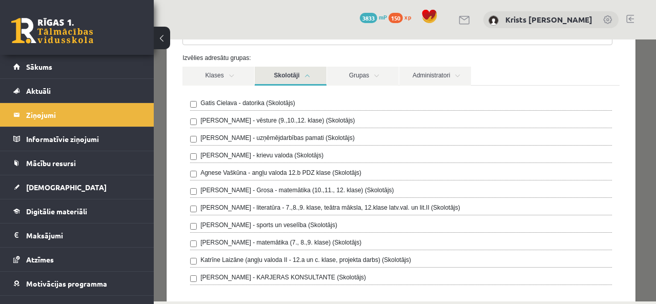
scroll to position [102, 0]
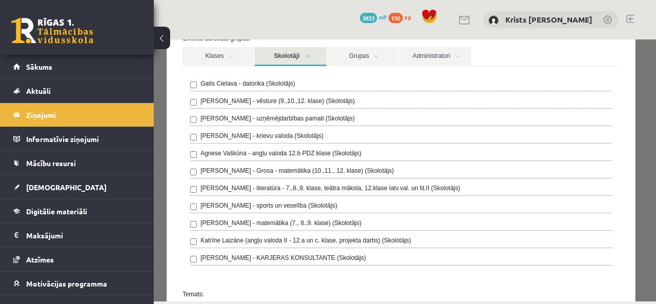
click at [227, 173] on label "Laima Tukāne - Grosa - matemātika (10.,11., 12. klase) (Skolotājs)" at bounding box center [296, 170] width 193 height 9
click at [312, 54] on link "Skolotāji" at bounding box center [291, 56] width 72 height 19
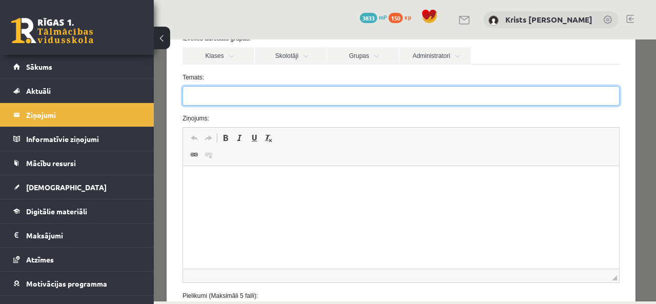
click at [263, 101] on input "Temats:" at bounding box center [400, 95] width 437 height 19
type input "**********"
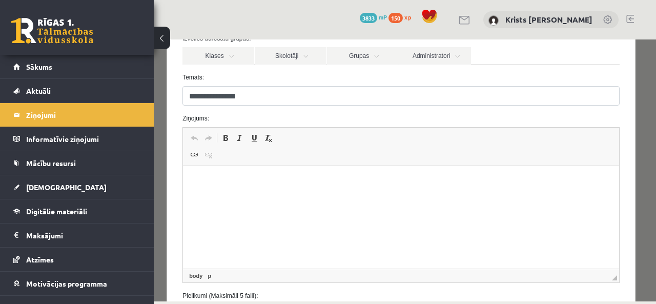
click at [200, 181] on p "Bagātinātā teksta redaktors, wiswyg-editor-47024777101940-1757775512-454" at bounding box center [400, 181] width 415 height 11
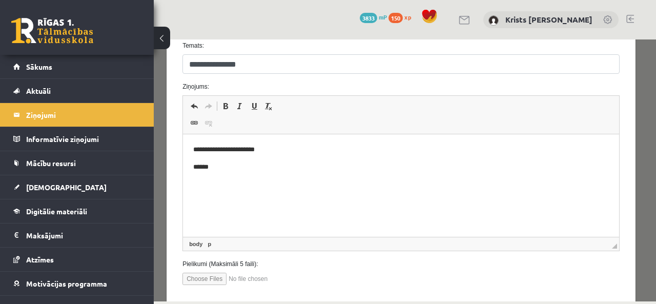
scroll to position [154, 0]
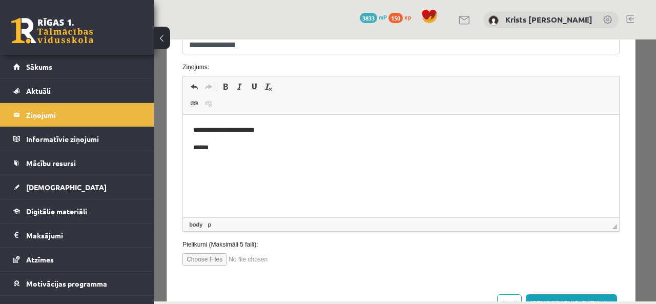
click at [218, 259] on input "file" at bounding box center [240, 259] width 116 height 12
type input "**********"
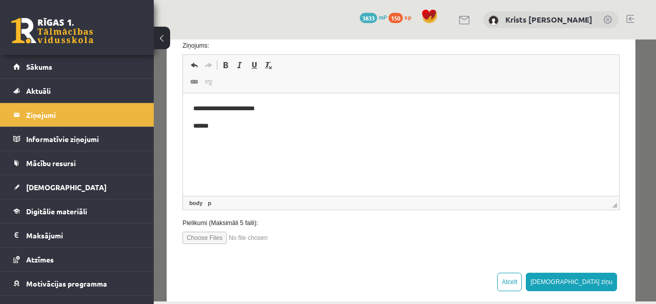
scroll to position [191, 0]
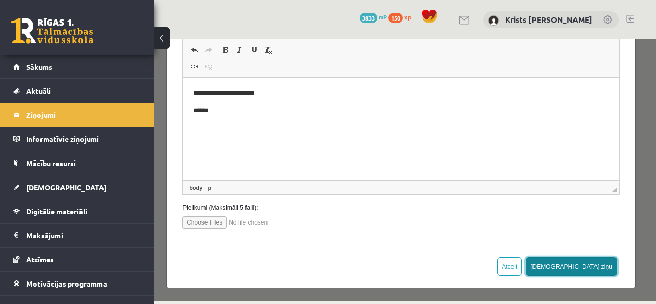
click at [599, 261] on button "Sūtīt ziņu" at bounding box center [571, 266] width 91 height 18
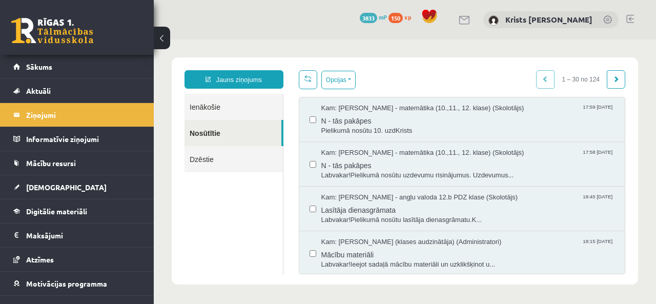
scroll to position [0, 0]
click at [246, 132] on link "Nosūtītie" at bounding box center [232, 133] width 97 height 26
click at [334, 126] on span "Pielikumā nosūtu 10. uzdKrists" at bounding box center [468, 131] width 294 height 10
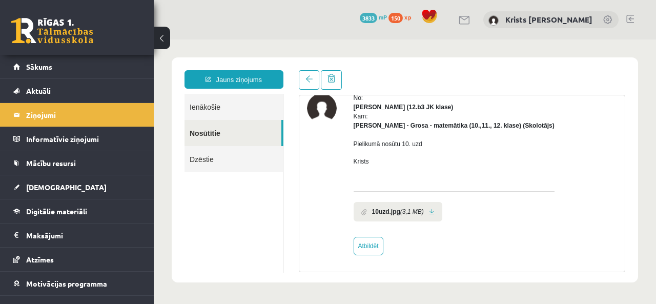
click at [429, 212] on link at bounding box center [432, 212] width 6 height 7
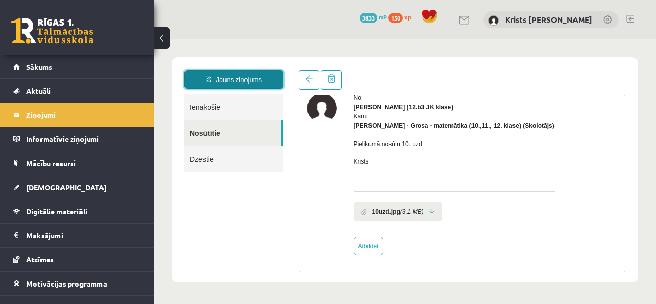
click at [259, 79] on link "Jauns ziņojums" at bounding box center [233, 79] width 99 height 18
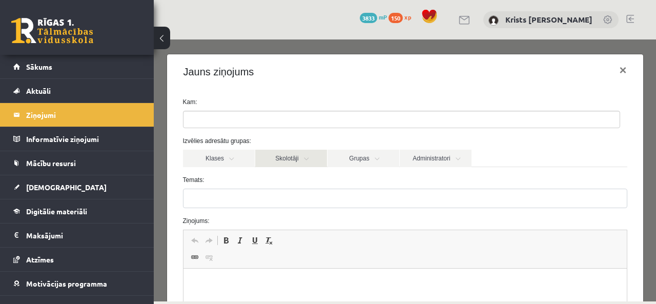
click at [310, 158] on link "Skolotāji" at bounding box center [291, 158] width 72 height 17
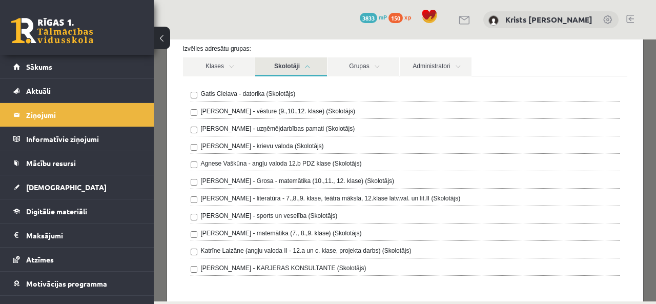
scroll to position [102, 0]
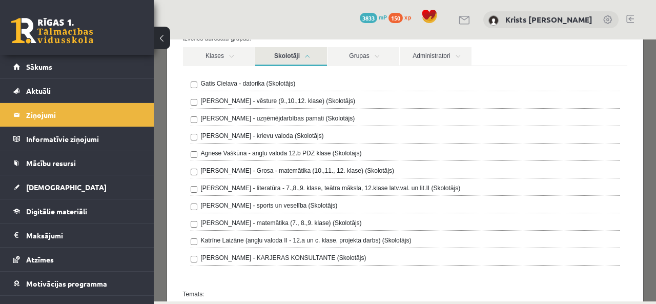
click at [259, 171] on label "Laima Tukāne - Grosa - matemātika (10.,11., 12. klase) (Skolotājs)" at bounding box center [297, 170] width 193 height 9
click at [310, 56] on link "Skolotāji" at bounding box center [291, 56] width 72 height 19
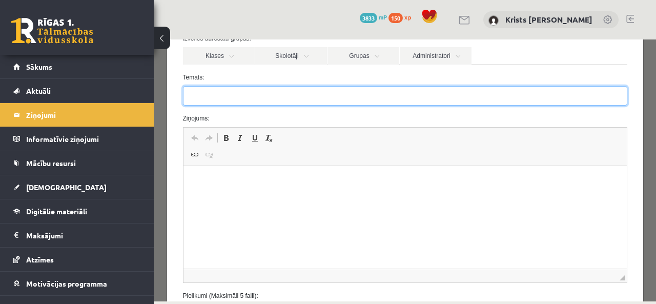
click at [247, 95] on input "Temats:" at bounding box center [405, 95] width 444 height 19
type input "**********"
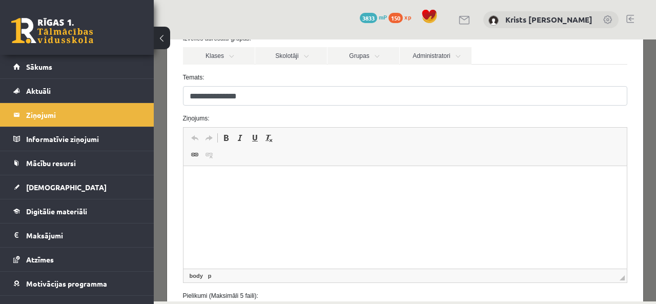
click at [210, 177] on p "Bagātinātā teksta redaktors, wiswyg-editor-47024834210080-1757775568-656" at bounding box center [404, 181] width 423 height 11
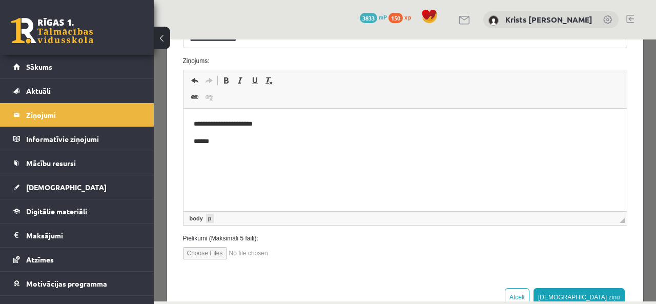
scroll to position [191, 0]
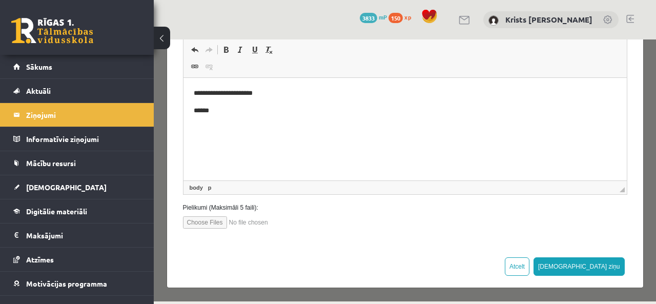
click at [211, 219] on input "file" at bounding box center [241, 222] width 116 height 12
type input "**********"
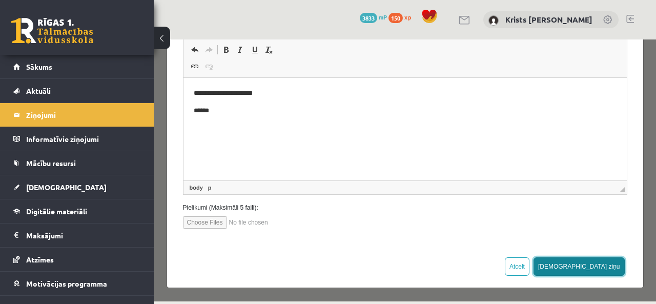
click at [598, 269] on button "Sūtīt ziņu" at bounding box center [578, 266] width 91 height 18
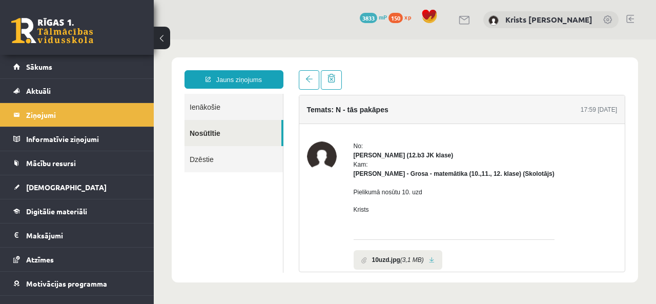
scroll to position [0, 0]
click at [313, 82] on link at bounding box center [309, 79] width 20 height 19
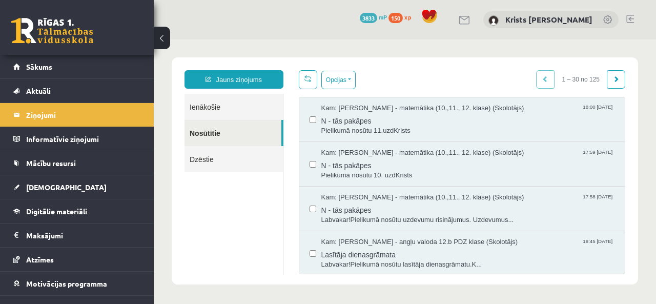
click at [246, 135] on link "Nosūtītie" at bounding box center [232, 133] width 97 height 26
click at [334, 127] on span "Pielikumā nosūtu 11.uzdKrists" at bounding box center [468, 131] width 294 height 10
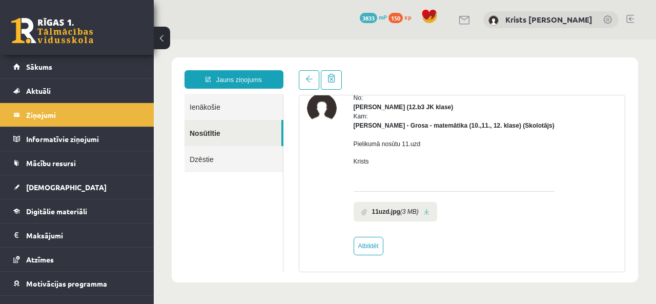
click at [428, 210] on link at bounding box center [427, 212] width 6 height 7
click at [300, 85] on link at bounding box center [309, 79] width 20 height 19
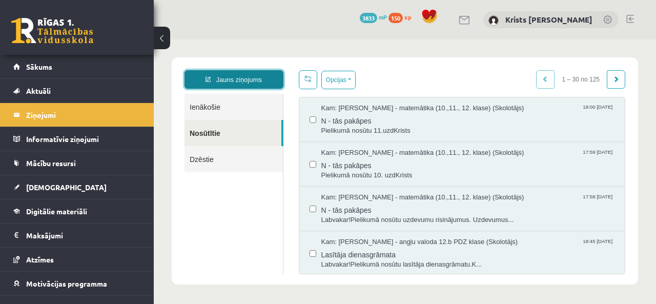
click at [253, 81] on link "Jauns ziņojums" at bounding box center [233, 79] width 99 height 18
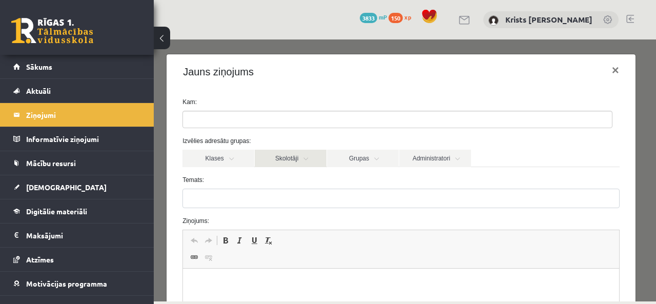
click at [313, 156] on link "Skolotāji" at bounding box center [291, 158] width 72 height 17
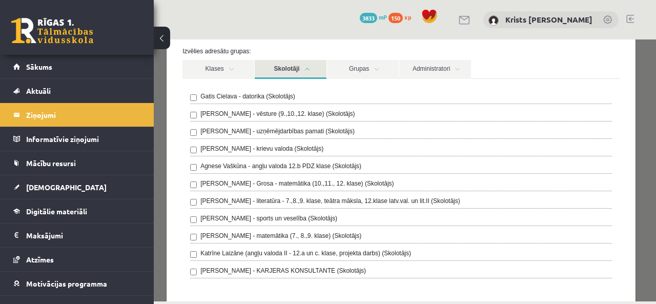
scroll to position [102, 0]
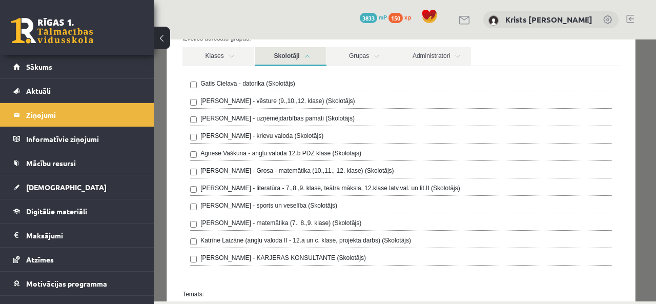
click at [250, 171] on label "Laima Tukāne - Grosa - matemātika (10.,11., 12. klase) (Skolotājs)" at bounding box center [296, 170] width 193 height 9
click at [307, 60] on link "Skolotāji" at bounding box center [291, 56] width 72 height 19
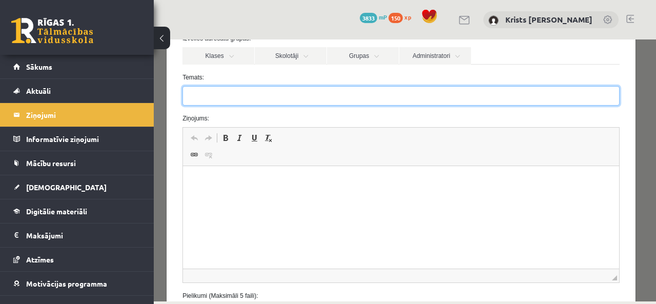
click at [269, 95] on input "Temats:" at bounding box center [400, 95] width 437 height 19
type input "**********"
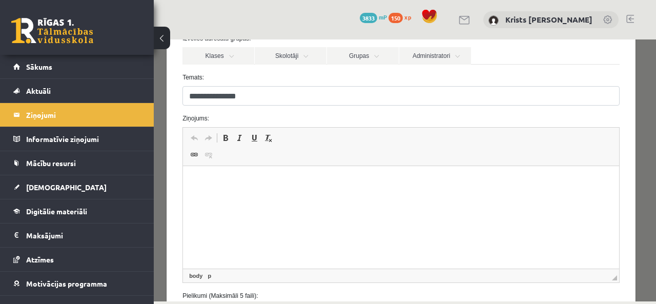
click at [206, 183] on p "Bagātinātā teksta redaktors, wiswyg-editor-47024779374260-1757775645-48" at bounding box center [400, 181] width 415 height 11
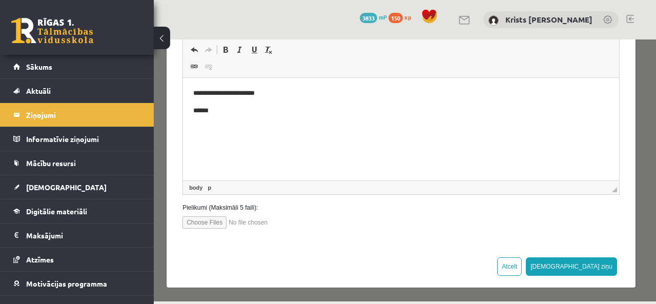
click at [211, 224] on input "file" at bounding box center [240, 222] width 116 height 12
type input "**********"
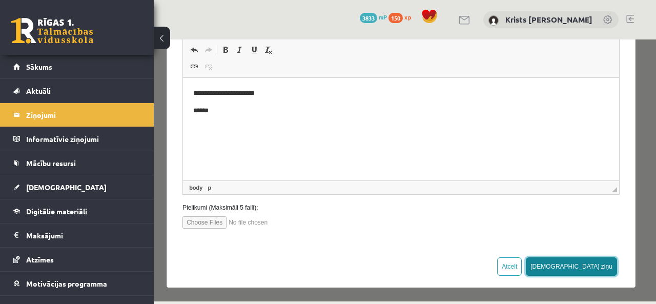
click at [589, 265] on button "Sūtīt ziņu" at bounding box center [571, 266] width 91 height 18
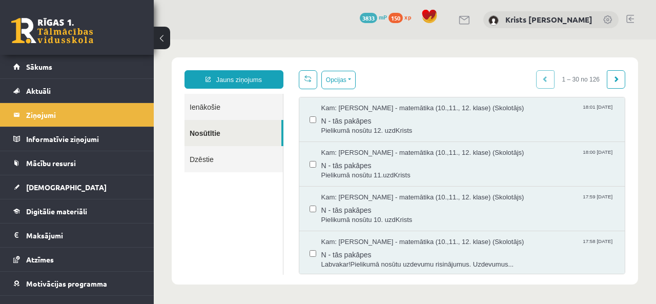
scroll to position [0, 0]
click at [338, 131] on span "Pielikumā nosūtu 12. uzdKrists" at bounding box center [468, 131] width 294 height 10
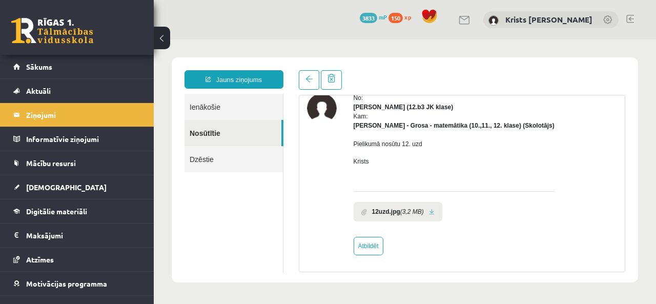
click at [429, 211] on link at bounding box center [432, 212] width 6 height 7
click at [305, 81] on span at bounding box center [308, 78] width 7 height 7
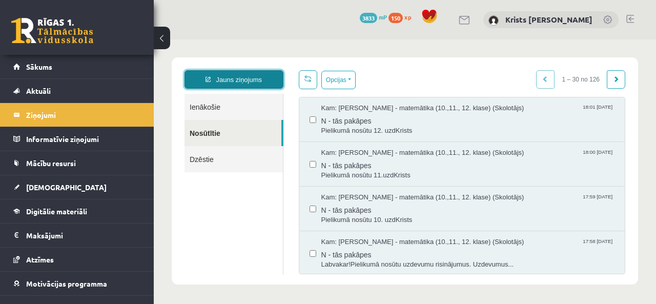
click at [235, 87] on link "Jauns ziņojums" at bounding box center [233, 79] width 99 height 18
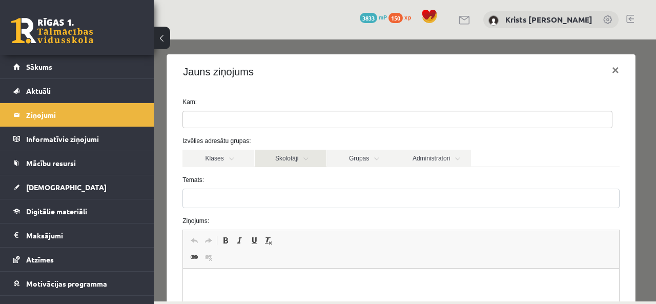
click at [305, 155] on link "Skolotāji" at bounding box center [291, 158] width 72 height 17
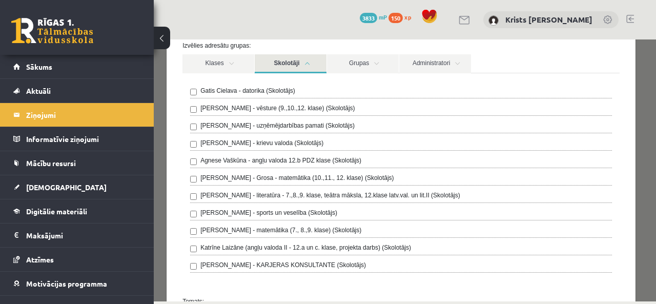
scroll to position [102, 0]
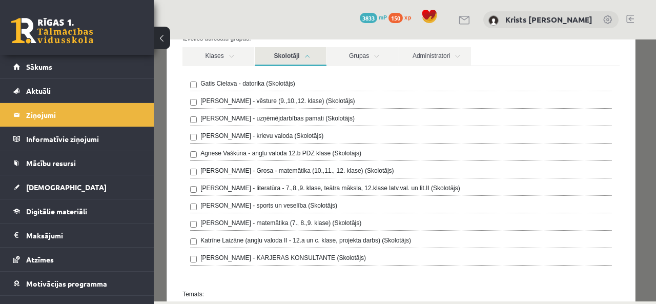
click at [245, 169] on label "Laima Tukāne - Grosa - matemātika (10.,11., 12. klase) (Skolotājs)" at bounding box center [296, 170] width 193 height 9
click at [307, 55] on link "Skolotāji" at bounding box center [291, 56] width 72 height 19
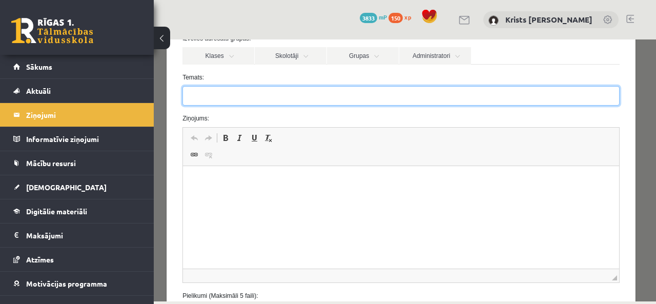
click at [272, 96] on input "Temats:" at bounding box center [400, 95] width 437 height 19
type input "**********"
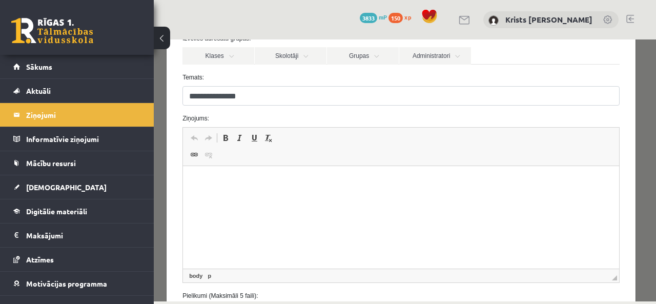
click at [199, 181] on p "Bagātinātā teksta redaktors, wiswyg-editor-47024903299840-1757775710-282" at bounding box center [400, 181] width 415 height 11
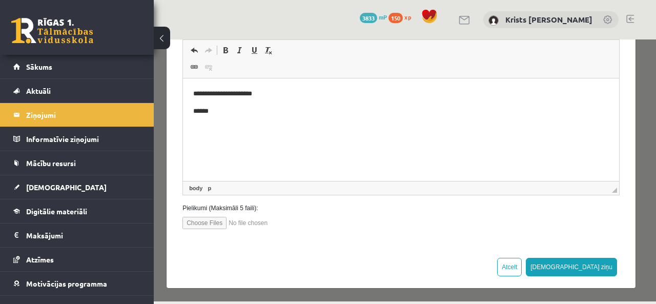
scroll to position [191, 0]
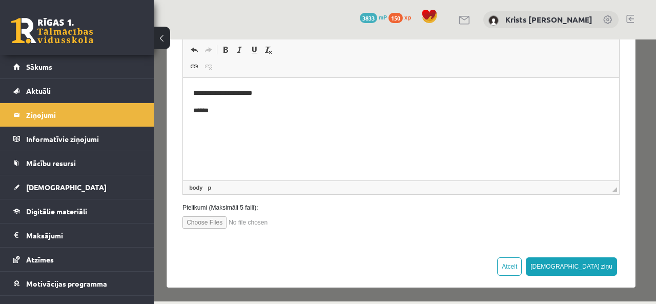
click at [219, 219] on input "file" at bounding box center [240, 222] width 116 height 12
type input "**********"
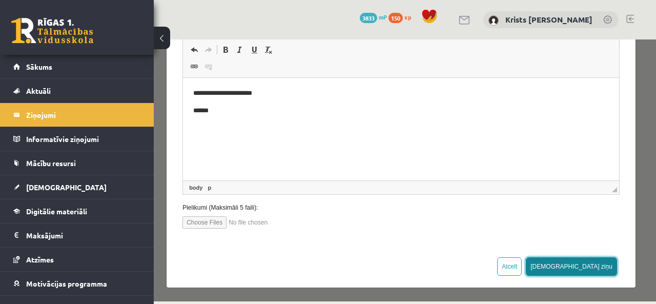
click at [602, 264] on button "Sūtīt ziņu" at bounding box center [571, 266] width 91 height 18
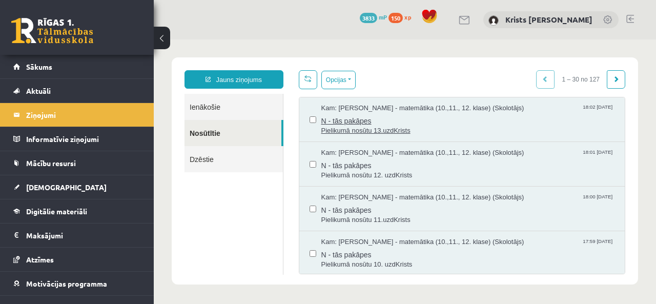
scroll to position [0, 0]
click at [348, 128] on span "Pielikumā nosūtu 13.uzdKrists" at bounding box center [468, 131] width 294 height 10
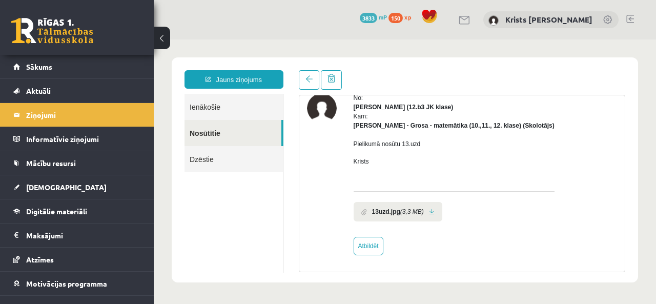
click at [430, 209] on link at bounding box center [432, 212] width 6 height 7
click at [312, 80] on link at bounding box center [309, 79] width 20 height 19
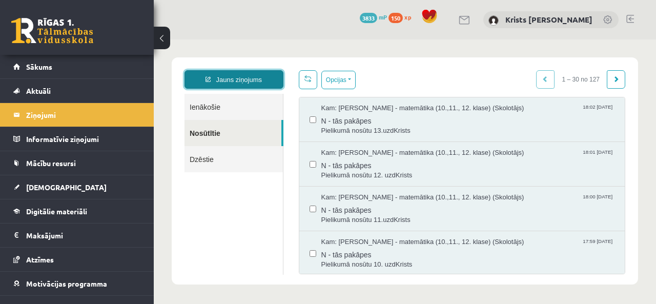
click at [258, 75] on link "Jauns ziņojums" at bounding box center [233, 79] width 99 height 18
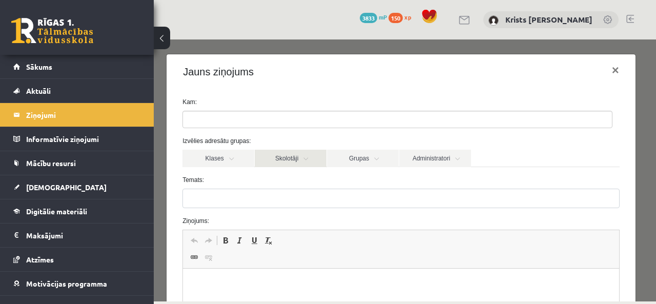
click at [307, 160] on link "Skolotāji" at bounding box center [291, 158] width 72 height 17
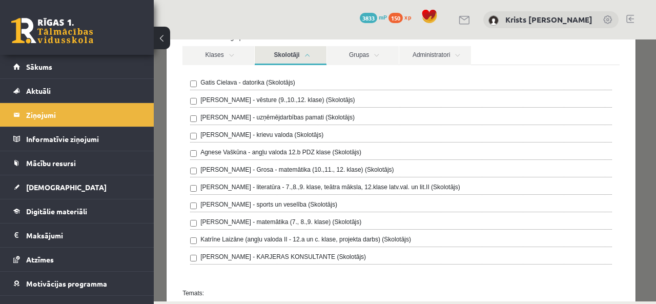
scroll to position [154, 0]
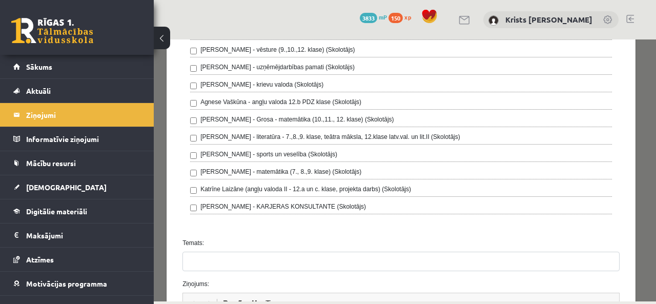
click at [244, 119] on label "Laima Tukāne - Grosa - matemātika (10.,11., 12. klase) (Skolotājs)" at bounding box center [296, 119] width 193 height 9
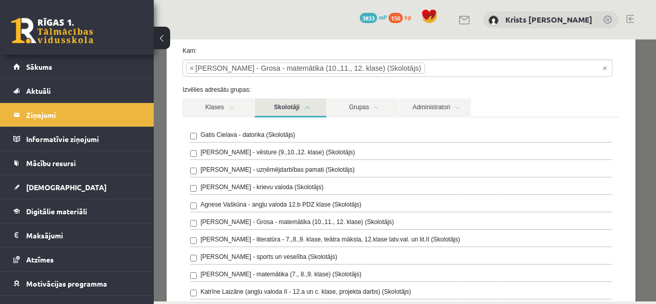
click at [306, 107] on link "Skolotāji" at bounding box center [291, 107] width 72 height 19
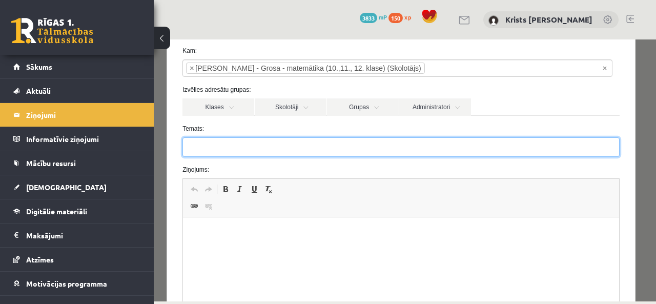
click at [262, 148] on input "Temats:" at bounding box center [400, 146] width 437 height 19
type input "**********"
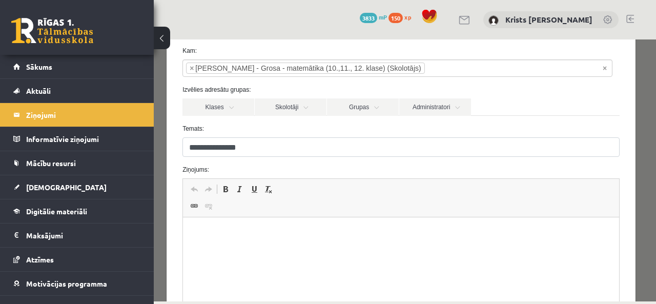
click at [197, 227] on p "Bagātinātā teksta redaktors, wiswyg-editor-47024835867160-1757775775-441" at bounding box center [400, 232] width 415 height 11
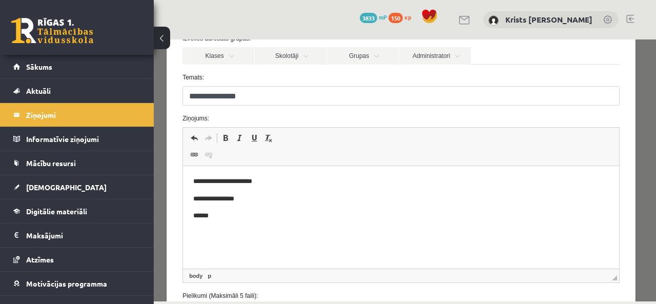
scroll to position [154, 0]
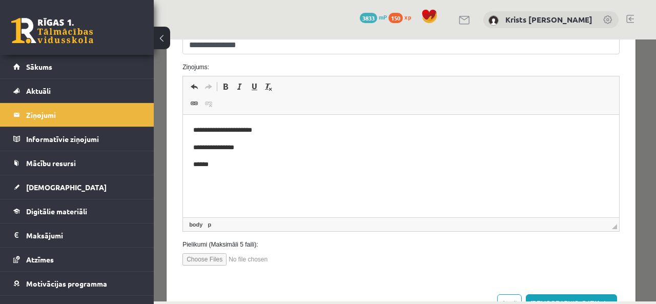
click at [215, 258] on input "file" at bounding box center [240, 259] width 116 height 12
type input "**********"
click at [256, 147] on p "**********" at bounding box center [397, 147] width 408 height 11
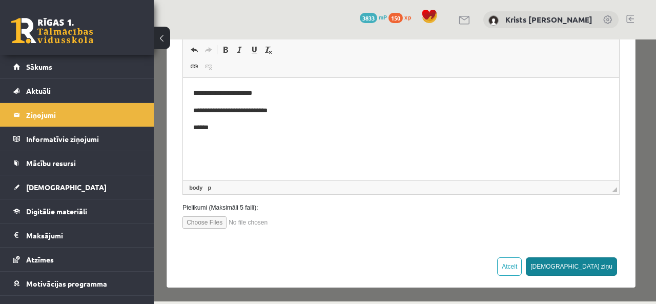
click at [594, 262] on button "Sūtīt ziņu" at bounding box center [571, 266] width 91 height 18
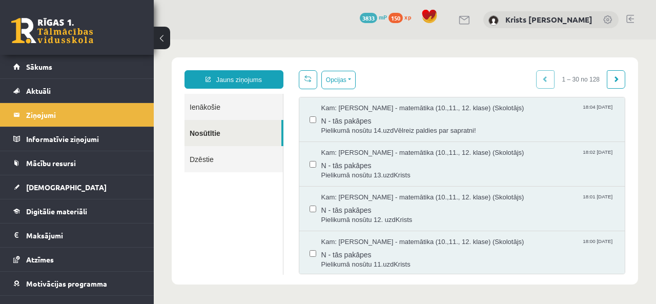
scroll to position [0, 0]
click at [341, 130] on span "Pielikumā nosūtu 14.uzdVēlreiz paldies par sapratni!" at bounding box center [468, 131] width 294 height 10
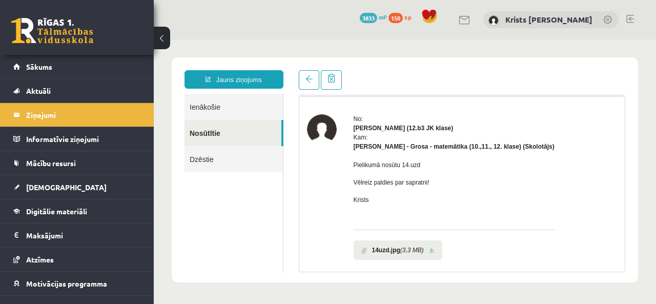
scroll to position [51, 0]
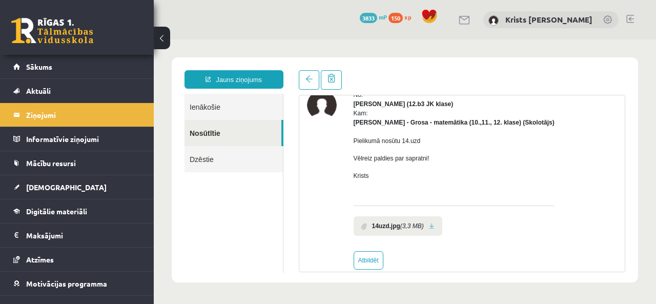
click at [431, 224] on link at bounding box center [432, 226] width 6 height 7
click at [306, 81] on span at bounding box center [308, 78] width 7 height 7
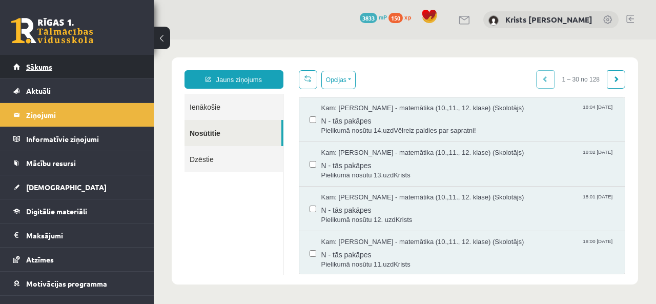
scroll to position [0, 0]
click at [122, 70] on link "Sākums" at bounding box center [77, 67] width 128 height 24
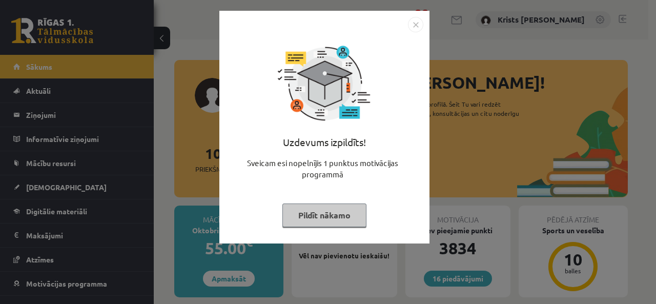
click at [323, 221] on button "Pildīt nākamo" at bounding box center [324, 215] width 84 height 24
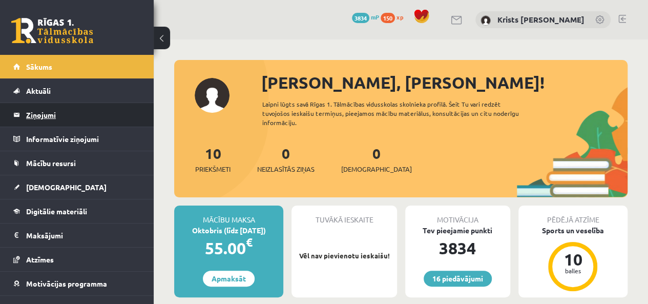
click at [55, 123] on legend "Ziņojumi 0" at bounding box center [83, 115] width 115 height 24
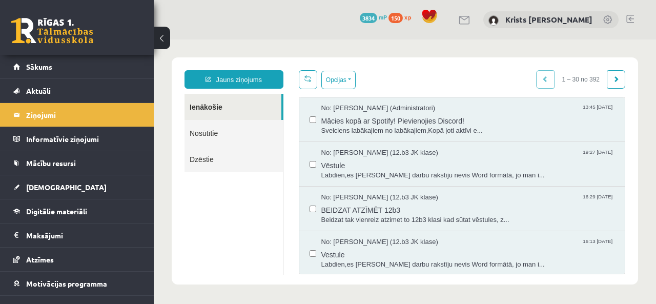
click at [228, 133] on link "Nosūtītie" at bounding box center [233, 133] width 98 height 26
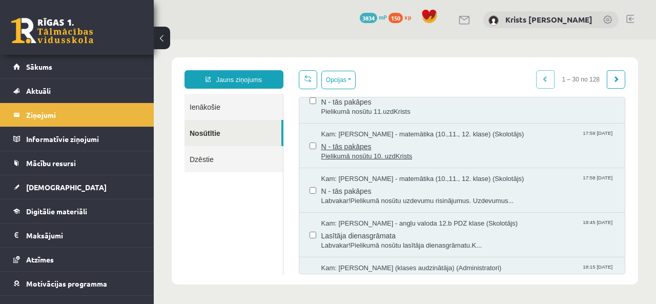
scroll to position [154, 0]
click at [347, 196] on span "Labvakar!Pielikumā nosūtu uzdevumu risinājumus. Uzdevumus..." at bounding box center [468, 200] width 294 height 10
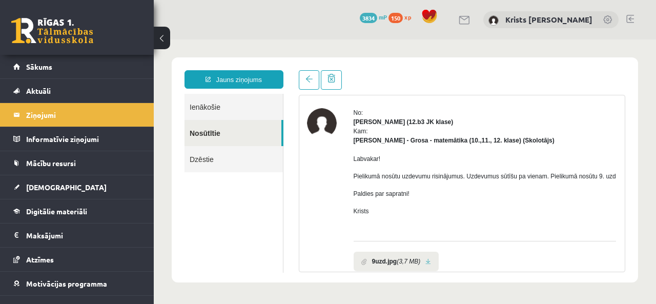
scroll to position [51, 0]
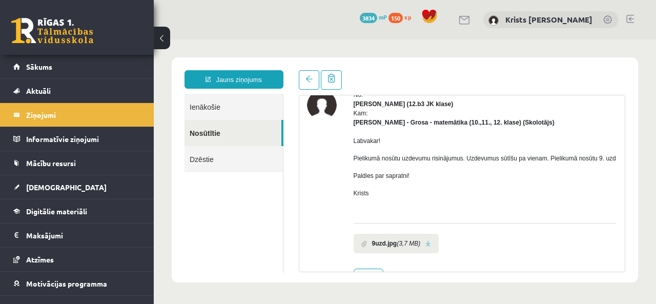
click at [425, 247] on link at bounding box center [428, 243] width 6 height 7
click at [307, 85] on link at bounding box center [309, 79] width 20 height 19
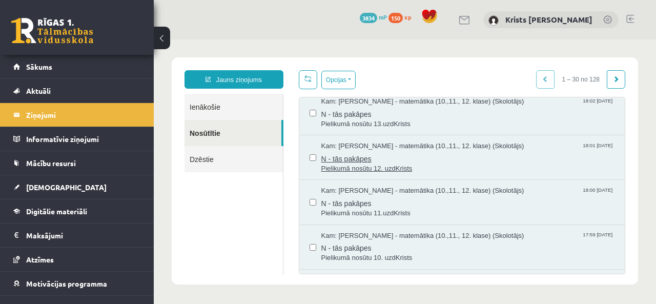
scroll to position [0, 0]
click at [358, 251] on span "N - tās pakāpes" at bounding box center [468, 246] width 294 height 13
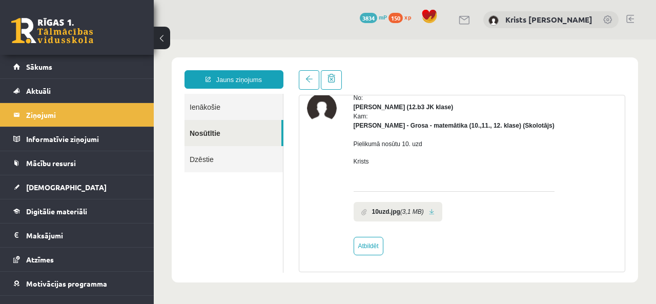
click at [429, 213] on link at bounding box center [432, 212] width 6 height 7
click at [302, 78] on link at bounding box center [309, 79] width 20 height 19
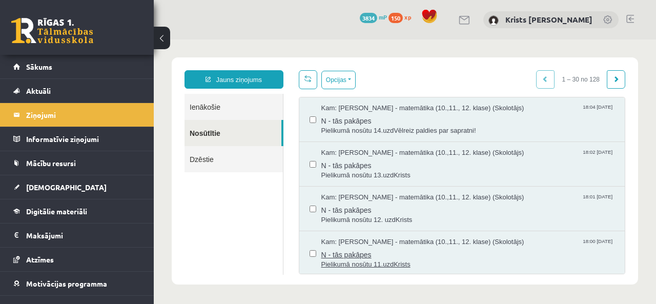
click at [348, 247] on span "N - tās pakāpes" at bounding box center [468, 253] width 294 height 13
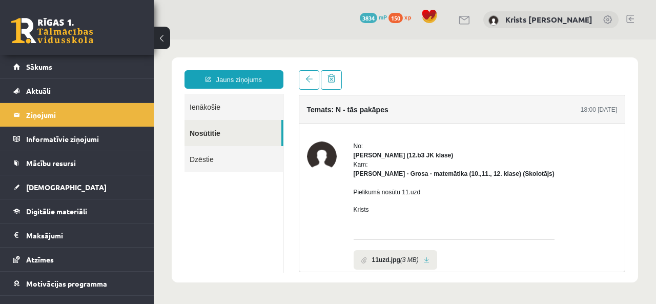
click at [424, 260] on link at bounding box center [427, 260] width 6 height 7
click at [308, 79] on span at bounding box center [308, 78] width 7 height 7
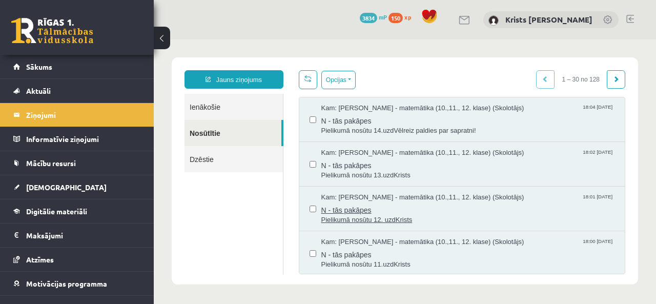
click at [353, 219] on span "Pielikumā nosūtu 12. uzdKrists" at bounding box center [468, 220] width 294 height 10
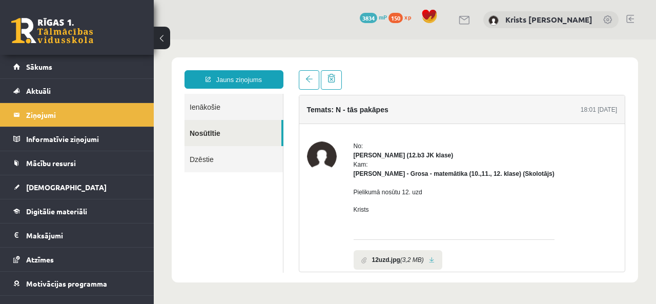
click at [429, 260] on link at bounding box center [432, 260] width 6 height 7
click at [311, 85] on link at bounding box center [309, 79] width 20 height 19
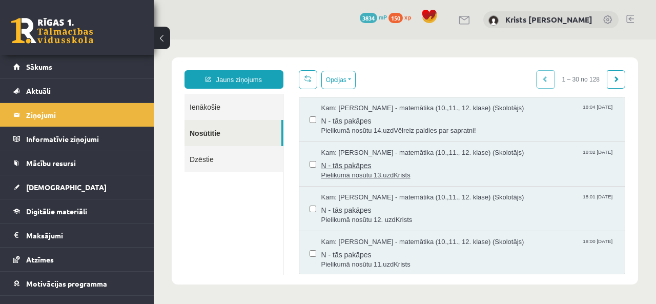
click at [357, 175] on span "Pielikumā nosūtu 13.uzdKrists" at bounding box center [468, 176] width 294 height 10
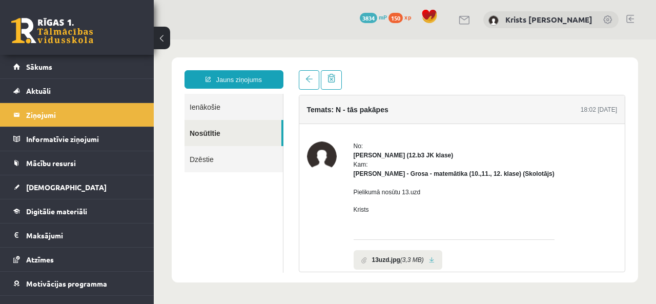
click at [431, 263] on li "13uzd.jpg (3,3 MB)" at bounding box center [397, 259] width 89 height 19
click at [430, 260] on link at bounding box center [432, 260] width 6 height 7
click at [315, 87] on link at bounding box center [309, 79] width 20 height 19
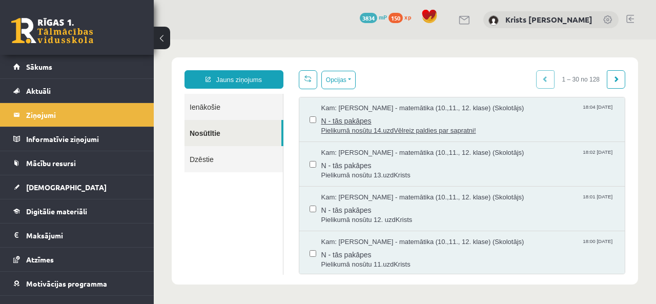
click at [344, 124] on span "N - tās pakāpes" at bounding box center [468, 119] width 294 height 13
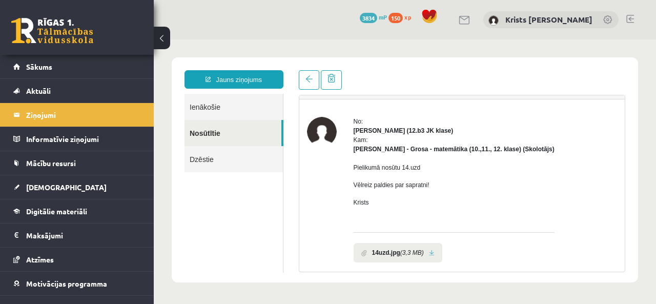
scroll to position [51, 0]
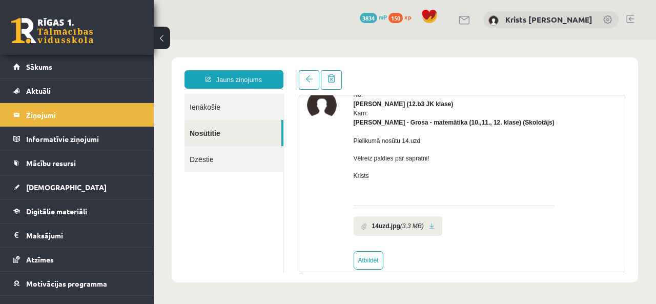
click at [429, 224] on link at bounding box center [432, 226] width 6 height 7
click at [50, 60] on link "Sākums" at bounding box center [77, 67] width 128 height 24
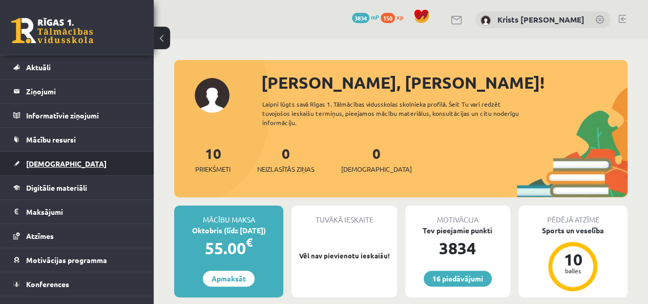
scroll to position [37, 0]
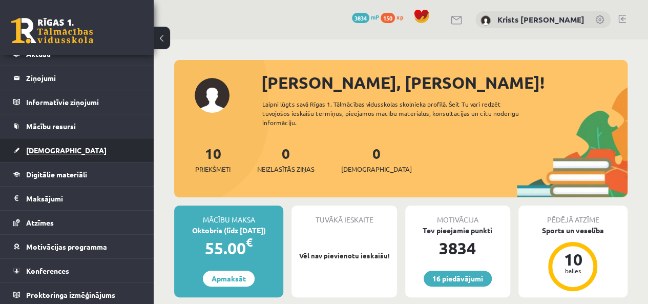
click at [38, 152] on span "[DEMOGRAPHIC_DATA]" at bounding box center [66, 149] width 80 height 9
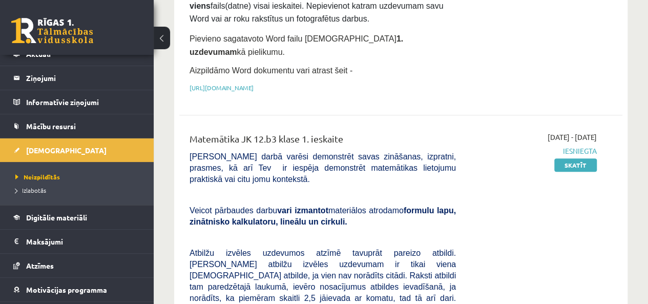
scroll to position [205, 0]
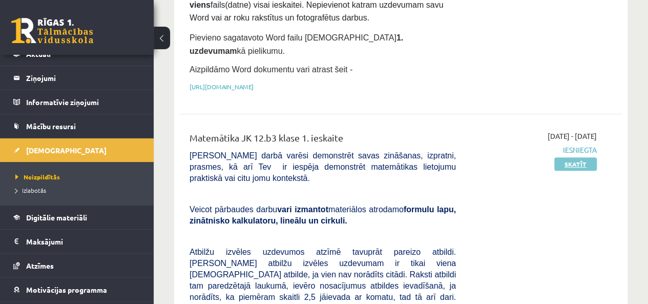
click at [579, 157] on link "Skatīt" at bounding box center [575, 163] width 43 height 13
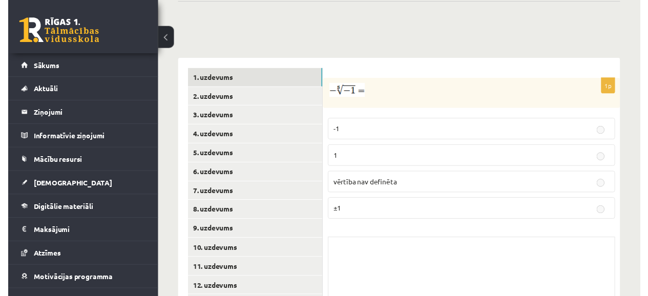
scroll to position [410, 0]
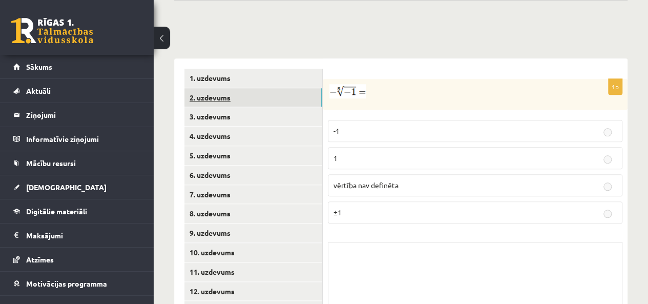
click at [236, 88] on link "2. uzdevums" at bounding box center [253, 97] width 138 height 19
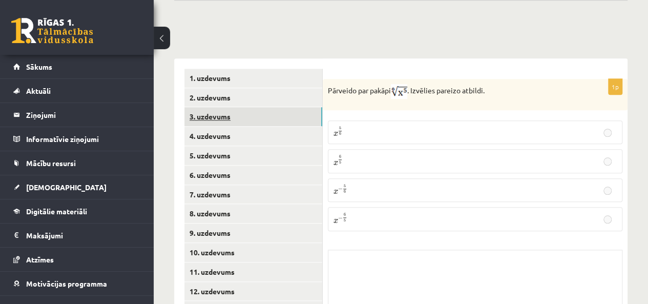
click at [261, 107] on link "3. uzdevums" at bounding box center [253, 116] width 138 height 19
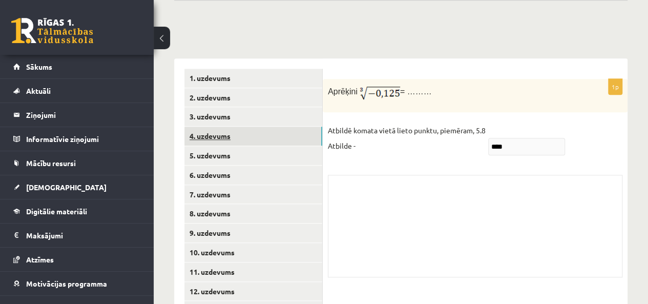
click at [252, 127] on link "4. uzdevums" at bounding box center [253, 136] width 138 height 19
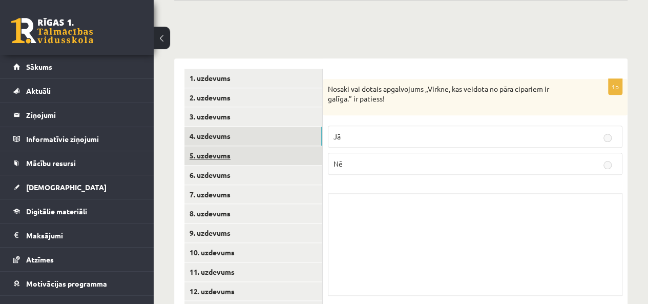
click at [248, 146] on link "5. uzdevums" at bounding box center [253, 155] width 138 height 19
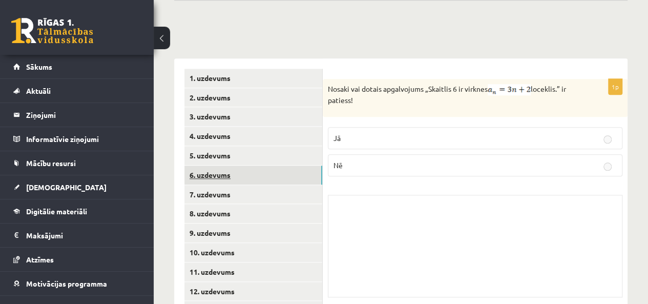
click at [248, 165] on link "6. uzdevums" at bounding box center [253, 174] width 138 height 19
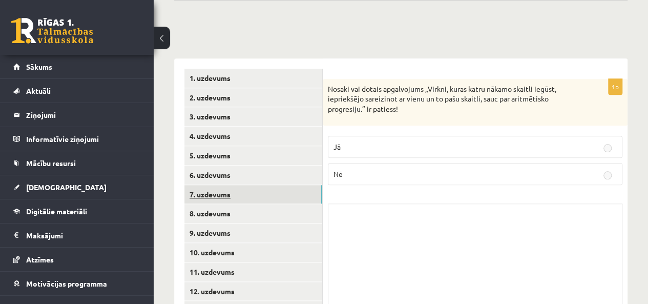
click at [225, 185] on link "7. uzdevums" at bounding box center [253, 194] width 138 height 19
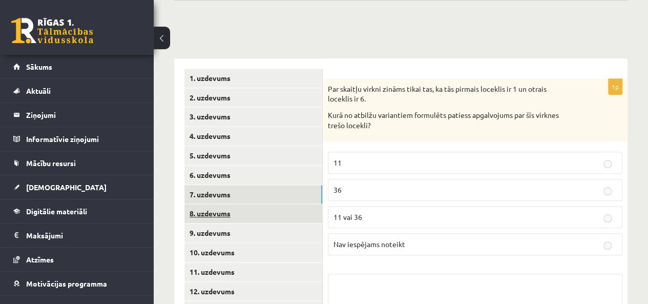
click at [236, 204] on link "8. uzdevums" at bounding box center [253, 213] width 138 height 19
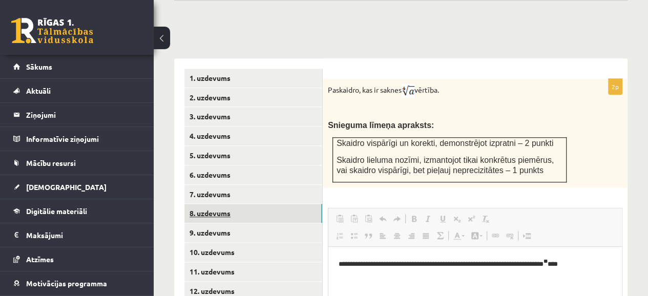
scroll to position [461, 0]
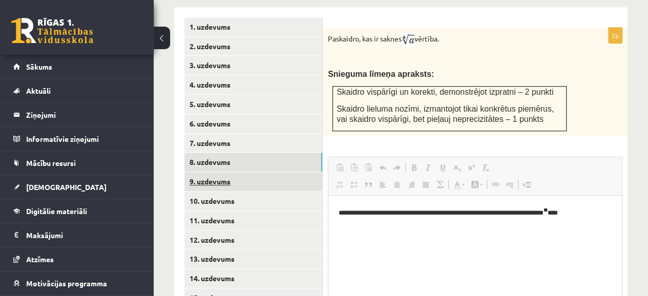
click at [244, 172] on link "9. uzdevums" at bounding box center [253, 181] width 138 height 19
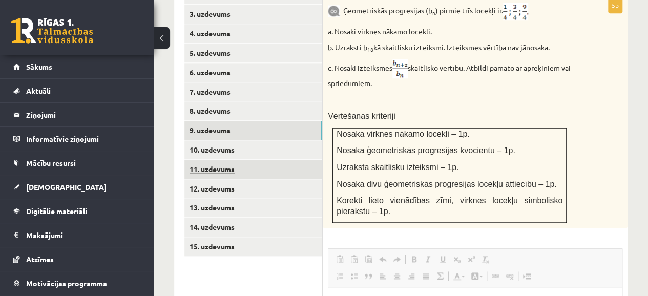
scroll to position [0, 0]
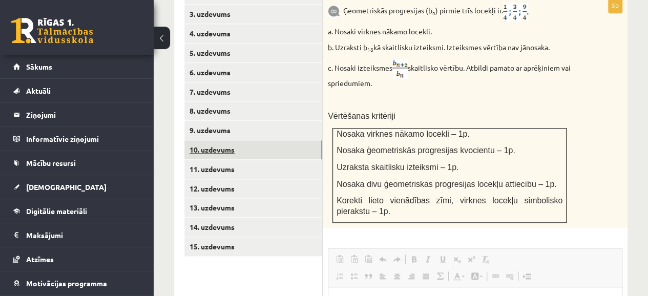
click at [237, 140] on link "10. uzdevums" at bounding box center [253, 149] width 138 height 19
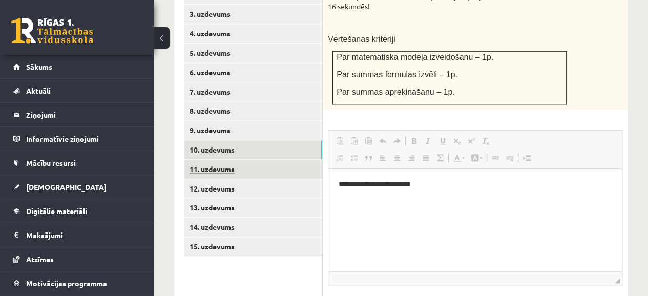
click at [237, 160] on link "11. uzdevums" at bounding box center [253, 169] width 138 height 19
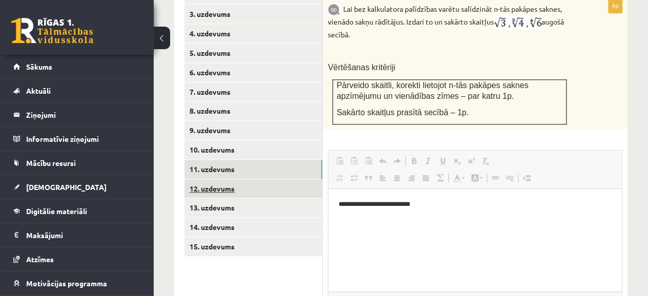
click at [237, 179] on link "12. uzdevums" at bounding box center [253, 188] width 138 height 19
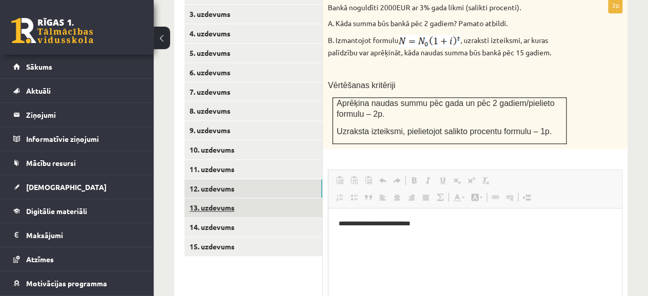
click at [234, 198] on link "13. uzdevums" at bounding box center [253, 207] width 138 height 19
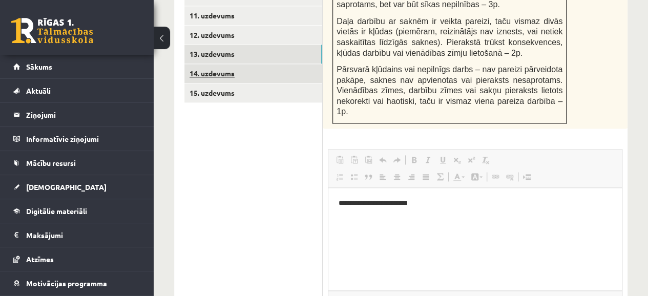
click at [224, 64] on link "14. uzdevums" at bounding box center [253, 73] width 138 height 19
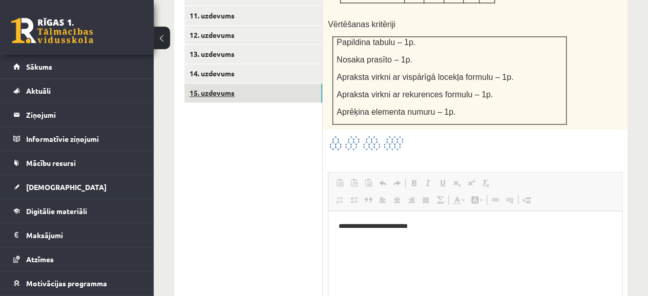
click at [243, 84] on link "15. uzdevums" at bounding box center [253, 93] width 138 height 19
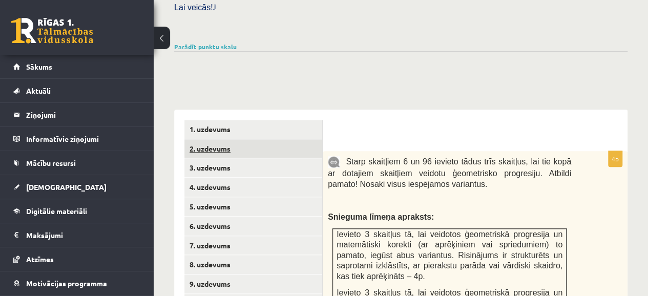
scroll to position [359, 0]
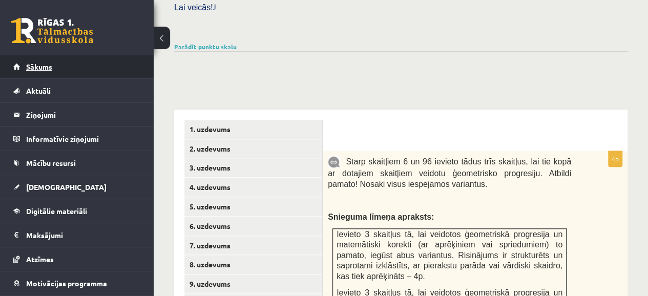
click at [87, 67] on link "Sākums" at bounding box center [77, 67] width 128 height 24
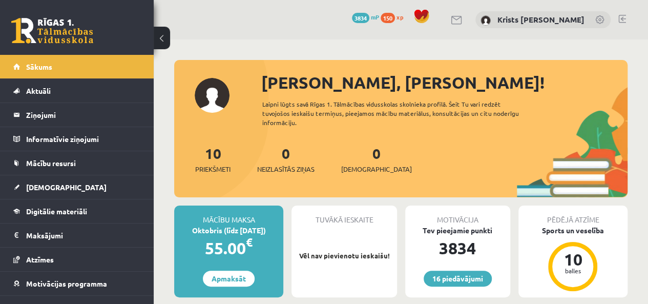
click at [623, 19] on link at bounding box center [622, 19] width 8 height 8
